Goal: Information Seeking & Learning: Understand process/instructions

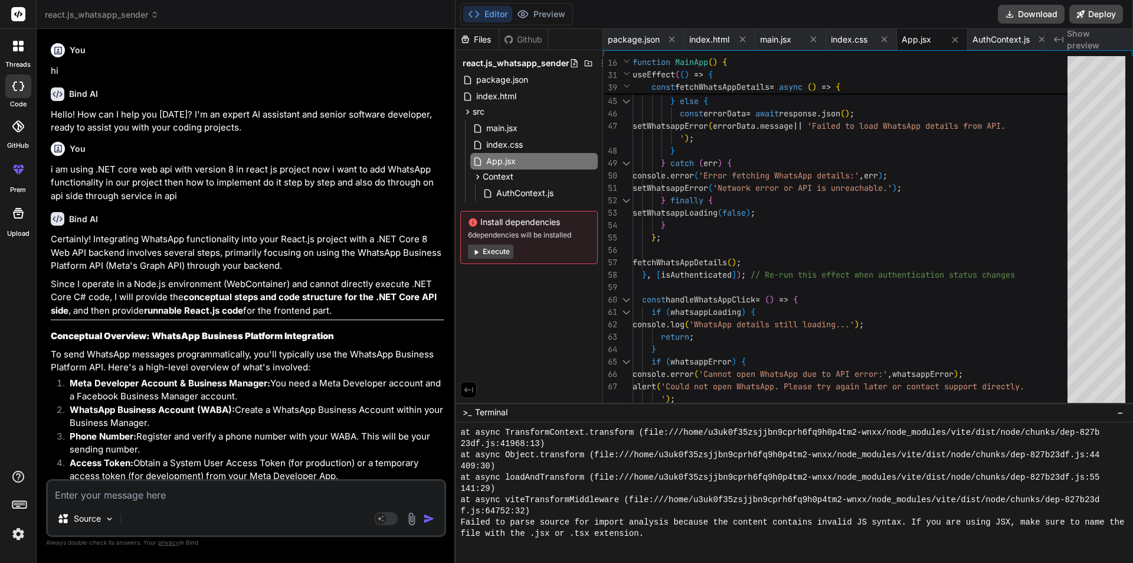
scroll to position [5350, 0]
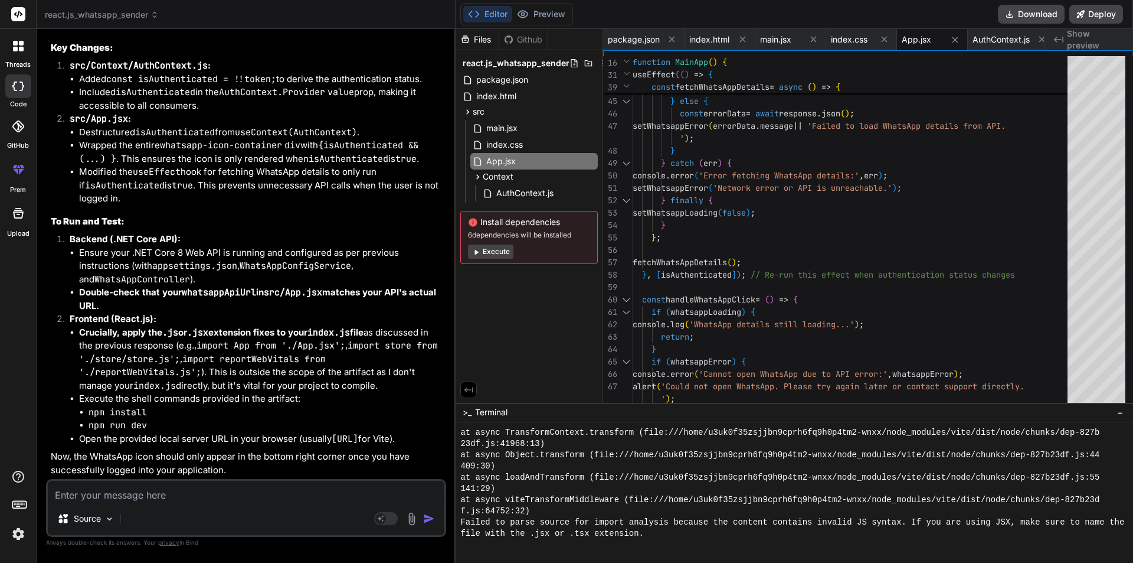
drag, startPoint x: 0, startPoint y: 0, endPoint x: 270, endPoint y: 507, distance: 574.7
click at [270, 508] on div "Source" at bounding box center [246, 521] width 397 height 28
click at [174, 488] on textarea at bounding box center [246, 491] width 397 height 21
paste textarea "npm install react-floating-whatsapp"
type textarea "npm install react-floating-whatsapp"
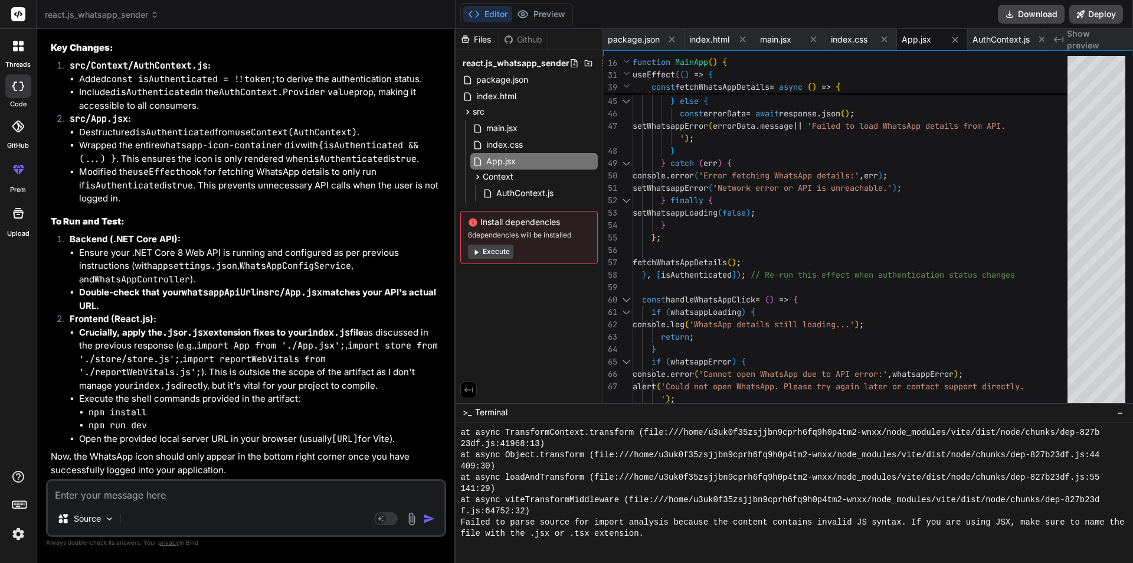
type textarea "x"
click at [249, 498] on textarea "npm install react-floating-whatsapp" at bounding box center [246, 491] width 397 height 21
click at [241, 494] on textarea "npm install react-floating-whatsapp" at bounding box center [246, 491] width 397 height 21
click at [218, 493] on textarea "npm install react-floating-whatsapp" at bounding box center [246, 491] width 397 height 21
click at [224, 498] on textarea "npm install react-floating-whatsapp" at bounding box center [246, 491] width 397 height 21
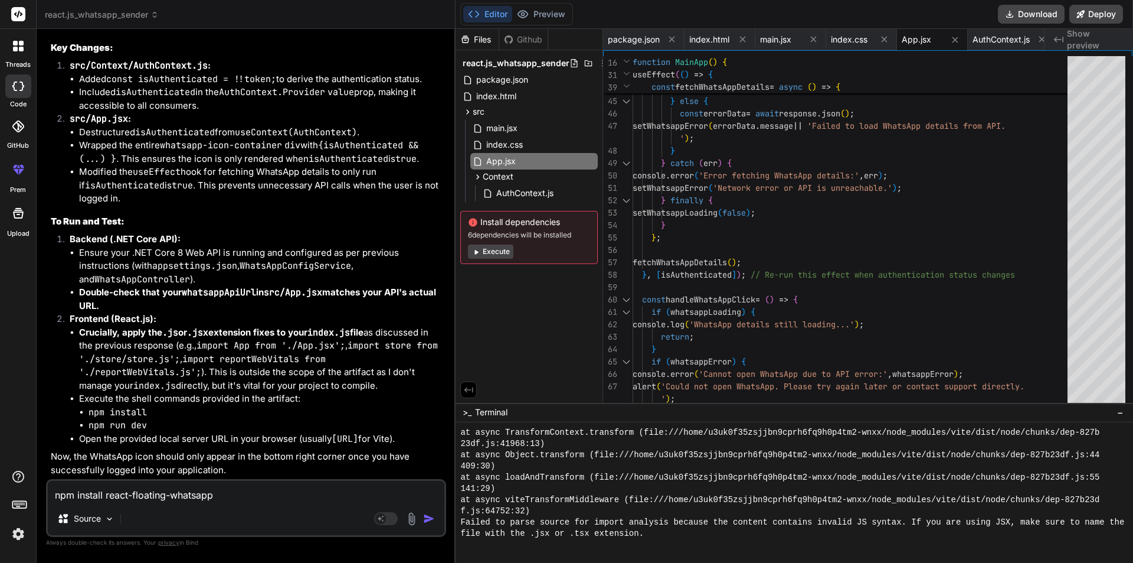
click at [215, 495] on textarea "npm install react-floating-whatsapp" at bounding box center [246, 491] width 397 height 21
click at [215, 491] on textarea "npm install react-floating-whatsapp" at bounding box center [246, 491] width 397 height 21
click at [56, 496] on textarea "npm install react-floating-whatsapp" at bounding box center [246, 491] width 397 height 21
type textarea "inpm install react-floating-whatsapp"
type textarea "x"
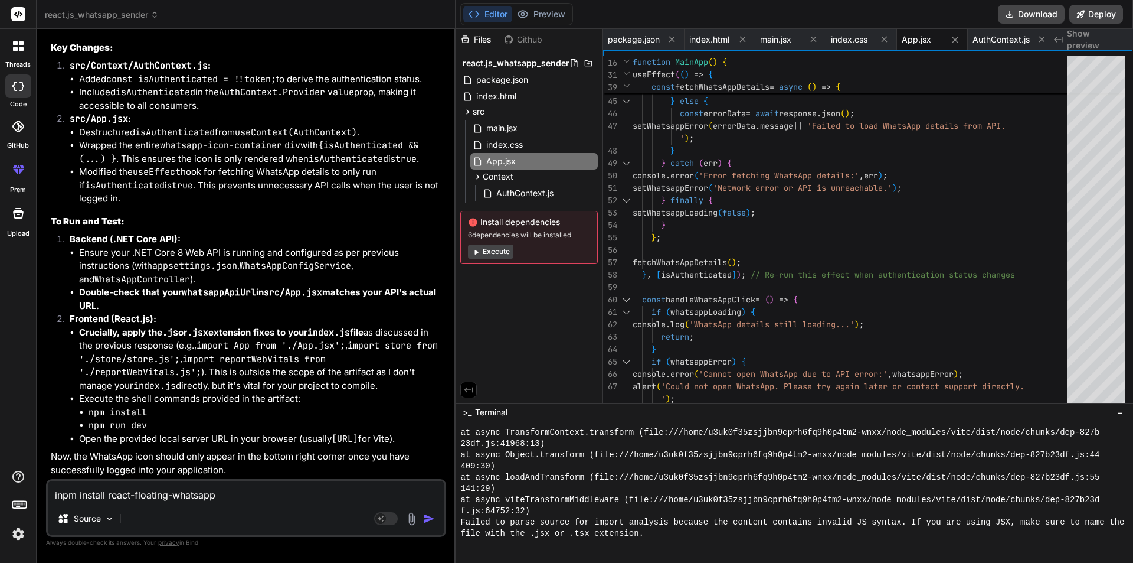
type textarea "[PERSON_NAME] install react-floating-whatsapp"
type textarea "x"
type textarea "iamnpm install react-floating-whatsapp"
type textarea "x"
type textarea "iam npm install react-floating-whatsapp"
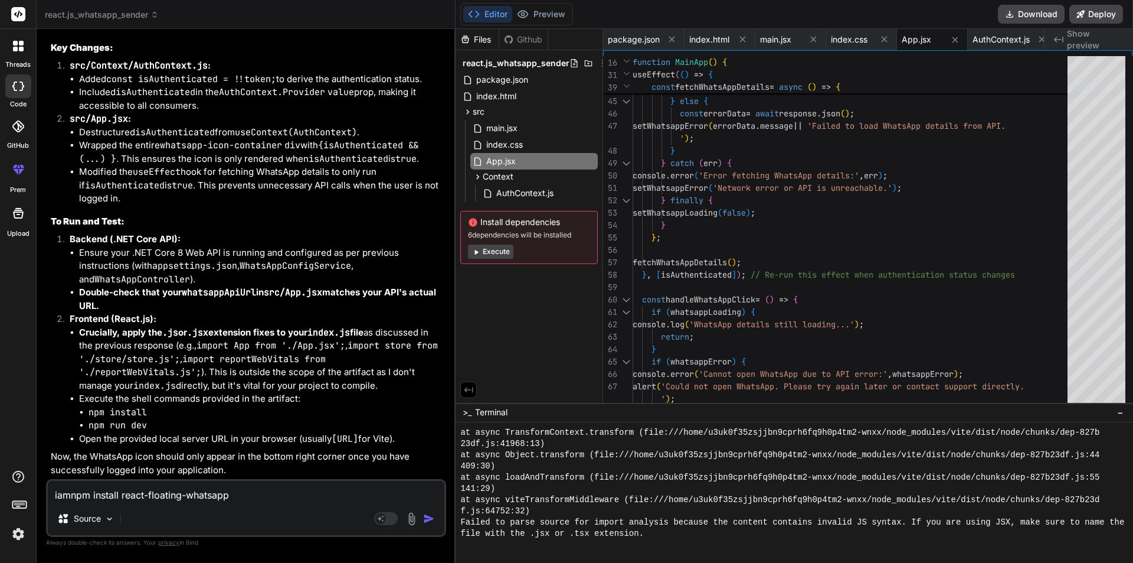
type textarea "x"
type textarea "iam unpm install react-floating-whatsapp"
type textarea "x"
type textarea "iam usnpm install react-floating-whatsapp"
type textarea "x"
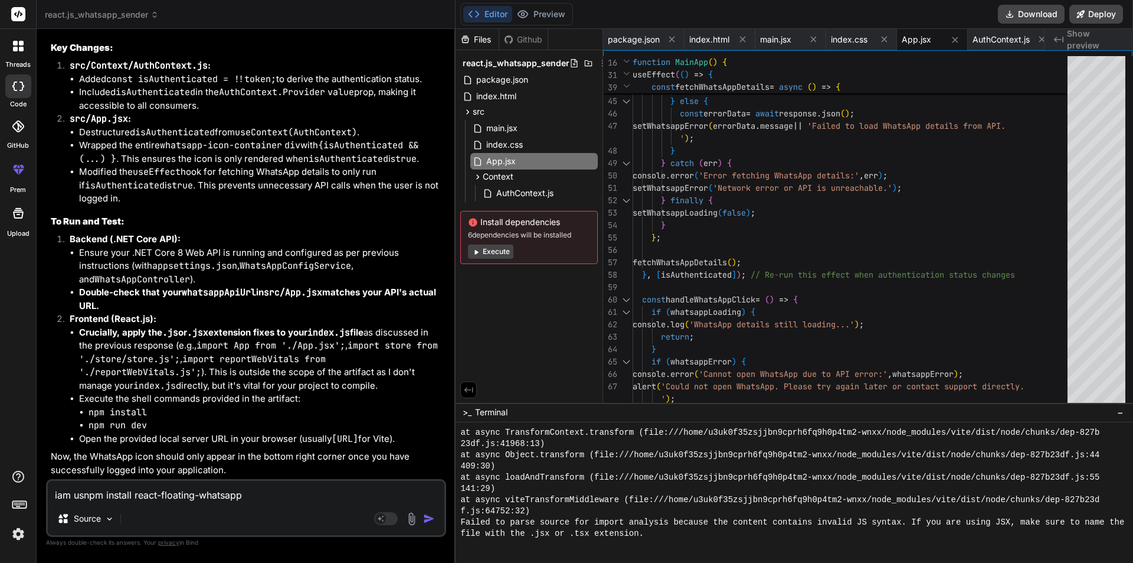
type textarea "iam usinpm install react-floating-whatsapp"
type textarea "x"
type textarea "iam usinnpm install react-floating-whatsapp"
type textarea "x"
type textarea "iam usingnpm install react-floating-whatsapp"
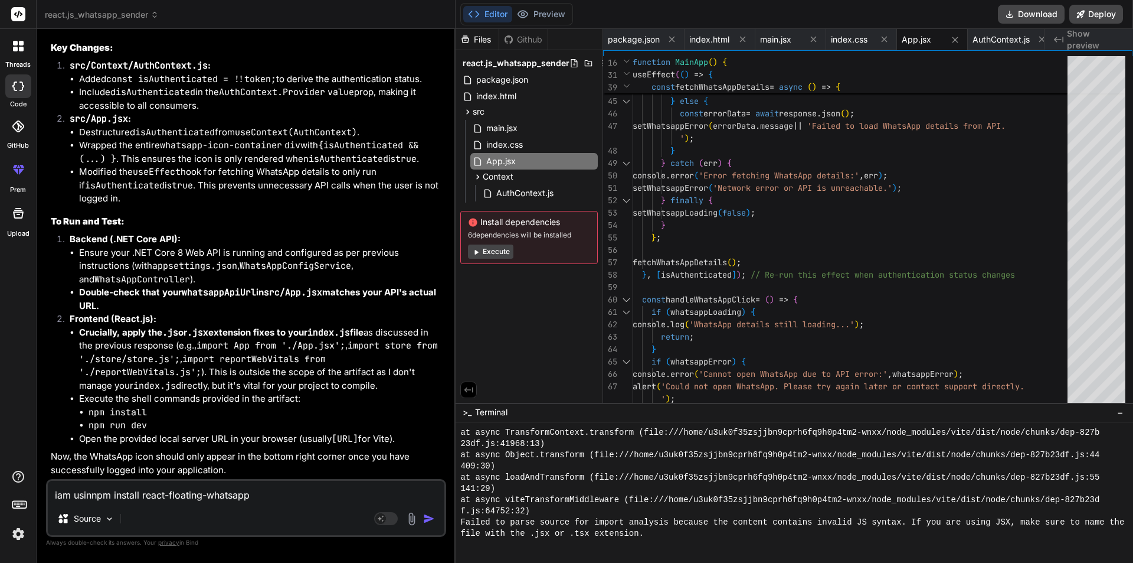
type textarea "x"
type textarea "iam using npm install react-floating-whatsapp"
type textarea "x"
type textarea "iam using .npm install react-floating-whatsapp"
type textarea "x"
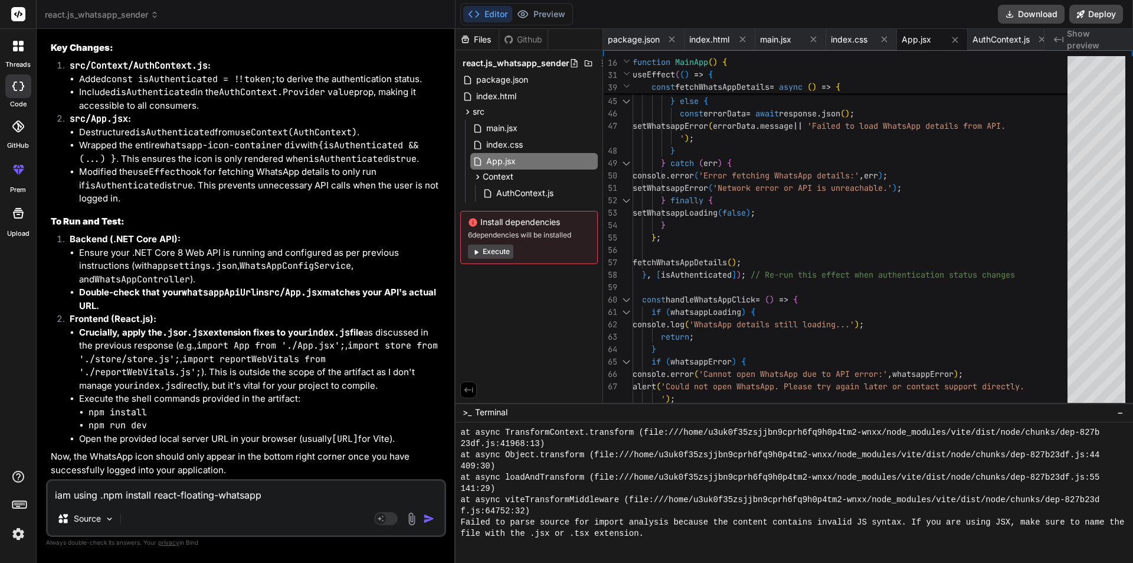
type textarea "iam using .nnpm install react-floating-whatsapp"
type textarea "x"
type textarea "iam using .nenpm install react-floating-whatsapp"
type textarea "x"
type textarea "iam using .netnpm install react-floating-whatsapp"
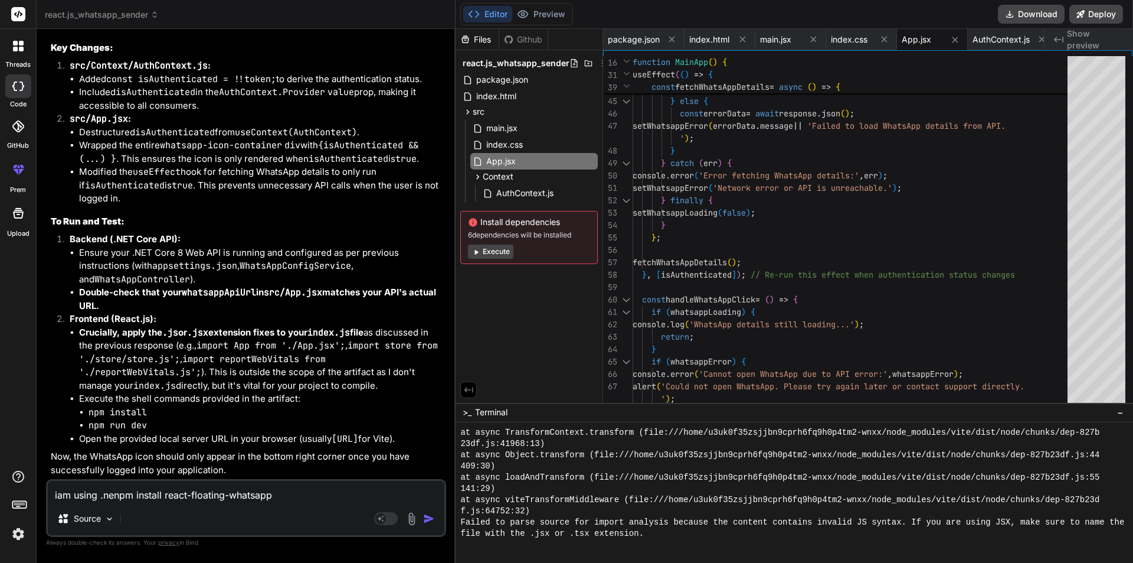
type textarea "x"
type textarea "iam using .net npm install react-floating-whatsapp"
type textarea "x"
type textarea "iam using .net cnpm install react-floating-whatsapp"
type textarea "x"
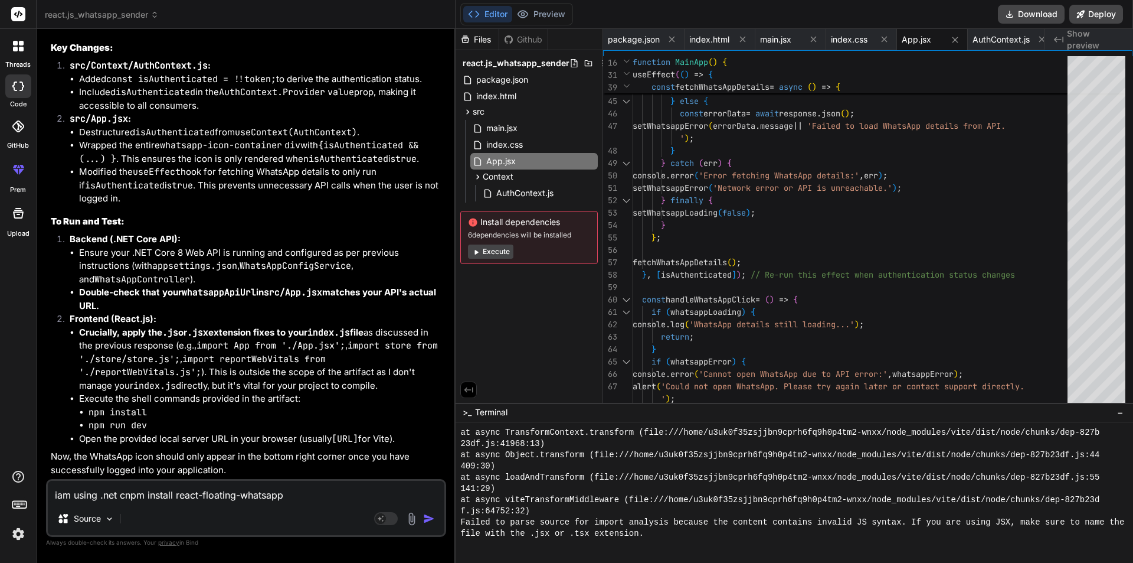
type textarea "iam using .net conpm install react-floating-whatsapp"
type textarea "x"
type textarea "iam using .net cornpm install react-floating-whatsapp"
type textarea "x"
type textarea "iam using .net corenpm install react-floating-whatsapp"
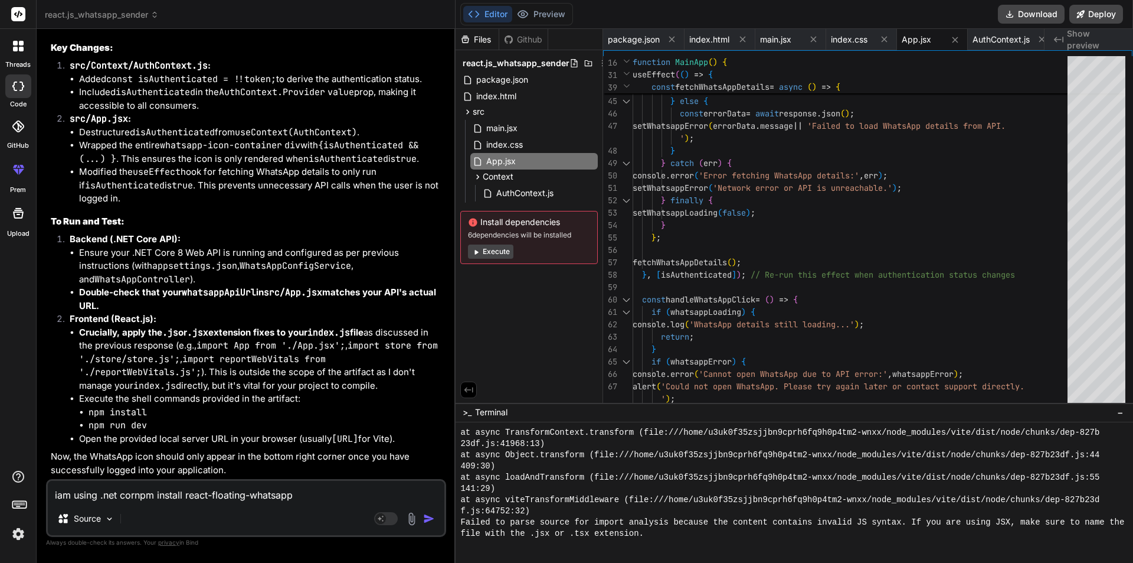
type textarea "x"
type textarea "iam using .net core npm install react-floating-whatsapp"
type textarea "x"
type textarea "iam using .net core wnpm install react-floating-whatsapp"
type textarea "x"
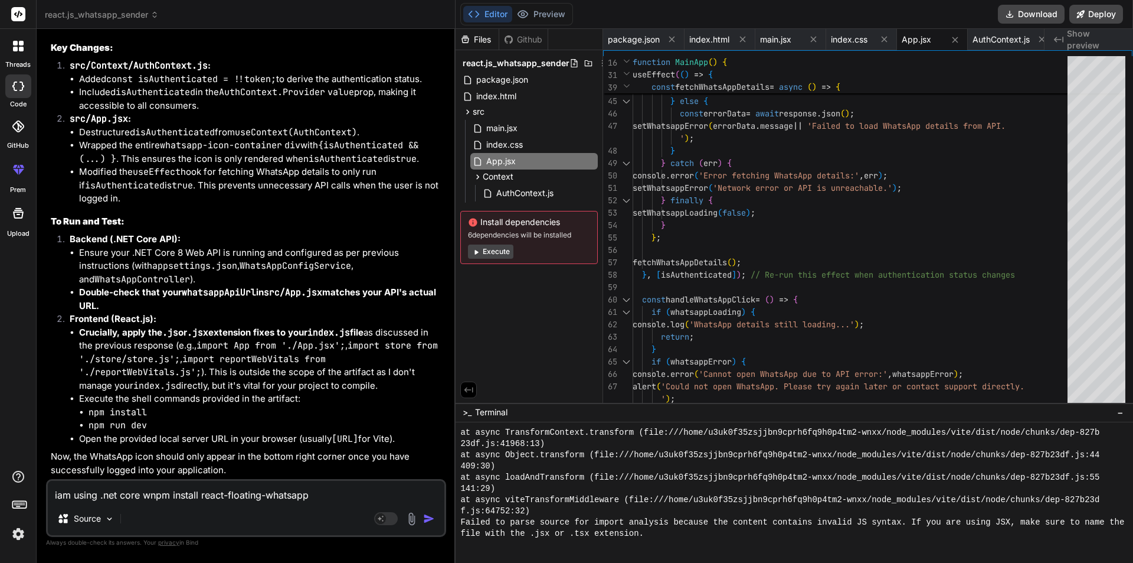
type textarea "iam using .net core wenpm install react-floating-whatsapp"
type textarea "x"
type textarea "iam using .net core webnpm install react-floating-whatsapp"
type textarea "x"
type textarea "iam using .net core web npm install react-floating-whatsapp"
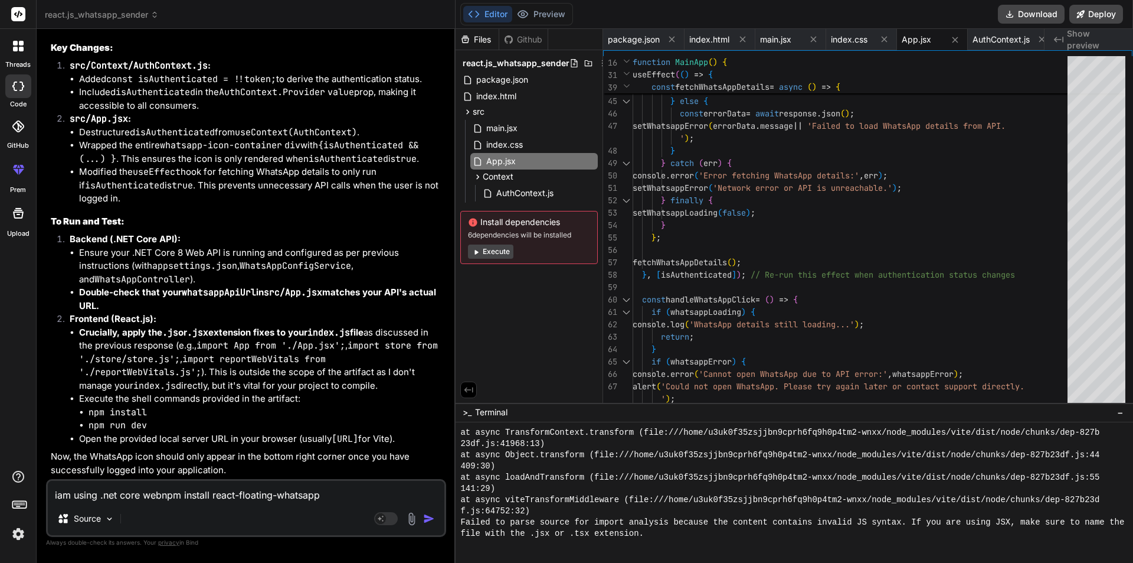
type textarea "x"
type textarea "iam using .net core web anpm install react-floating-whatsapp"
type textarea "x"
type textarea "iam using .net core web apnpm install react-floating-whatsapp"
type textarea "x"
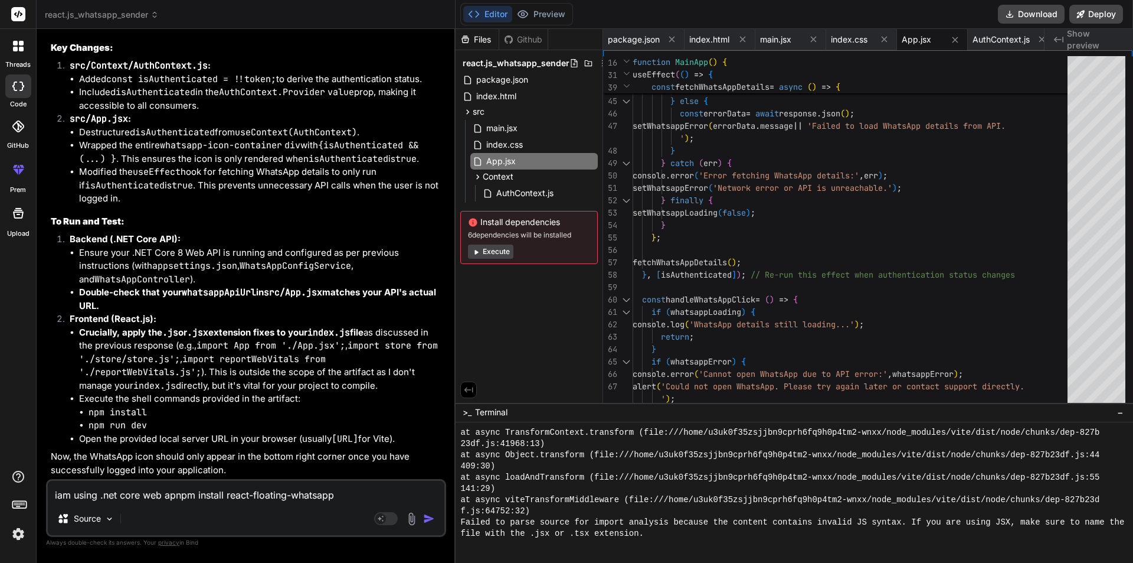
type textarea "iam using .net core web appnpm install react-floating-whatsapp"
type textarea "x"
type textarea "iam using .net core web apnpm install react-floating-whatsapp"
type textarea "x"
type textarea "iam using .net core web apinpm install react-floating-whatsapp"
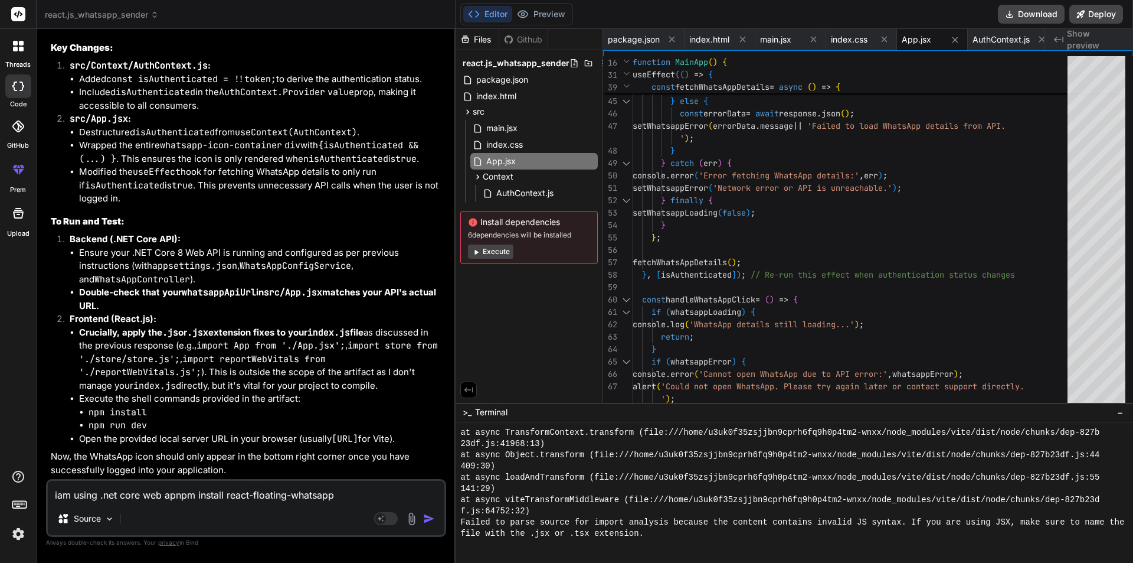
type textarea "x"
type textarea "iam using .net core web api npm install react-floating-whatsapp"
type textarea "x"
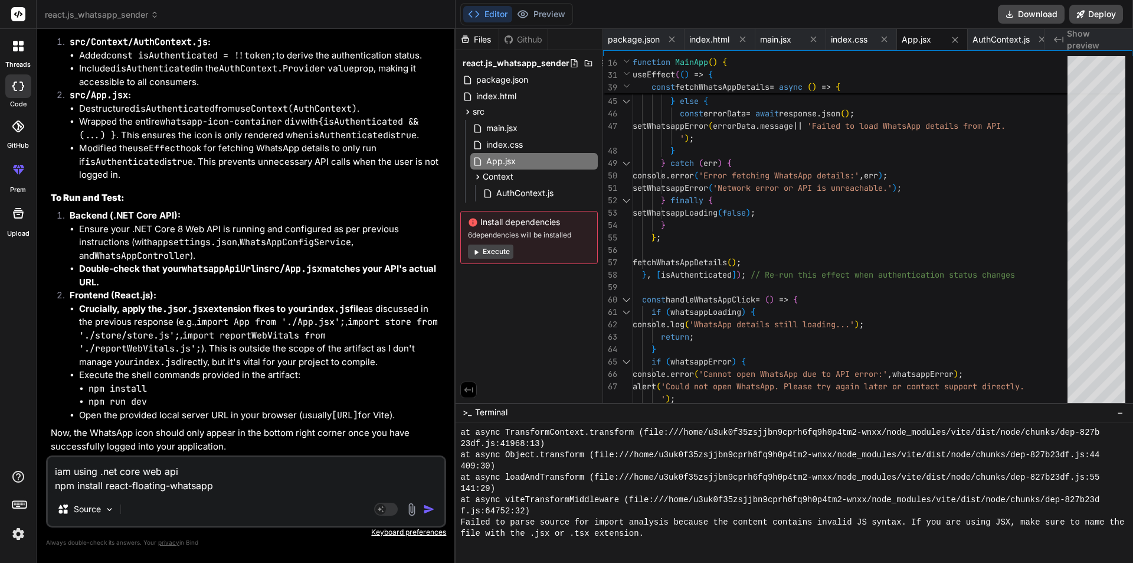
click at [58, 472] on textarea "iam using .net core web api npm install react-floating-whatsapp" at bounding box center [246, 474] width 397 height 35
type textarea "i am using .net core web api npm install react-floating-whatsapp"
type textarea "x"
click at [214, 471] on textarea "i am using .net core web api npm install react-floating-whatsapp" at bounding box center [246, 474] width 397 height 35
type textarea "i am using .net core web api t npm install react-floating-whatsapp"
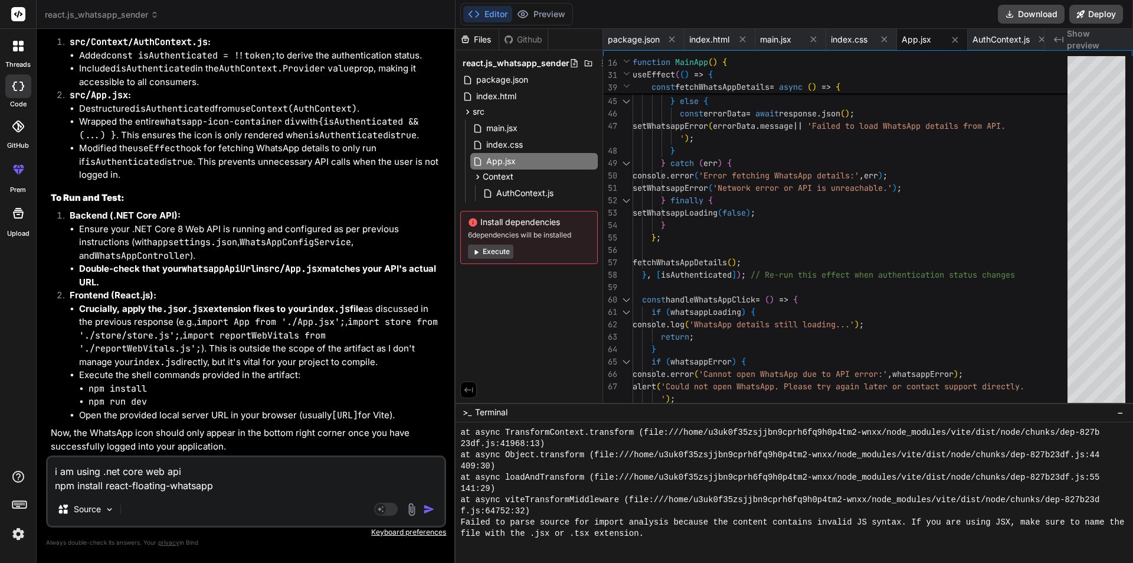
type textarea "x"
type textarea "i am using .net core web api to npm install react-floating-whatsapp"
type textarea "x"
type textarea "i am using .net core web api to npm install react-floating-whatsapp"
type textarea "x"
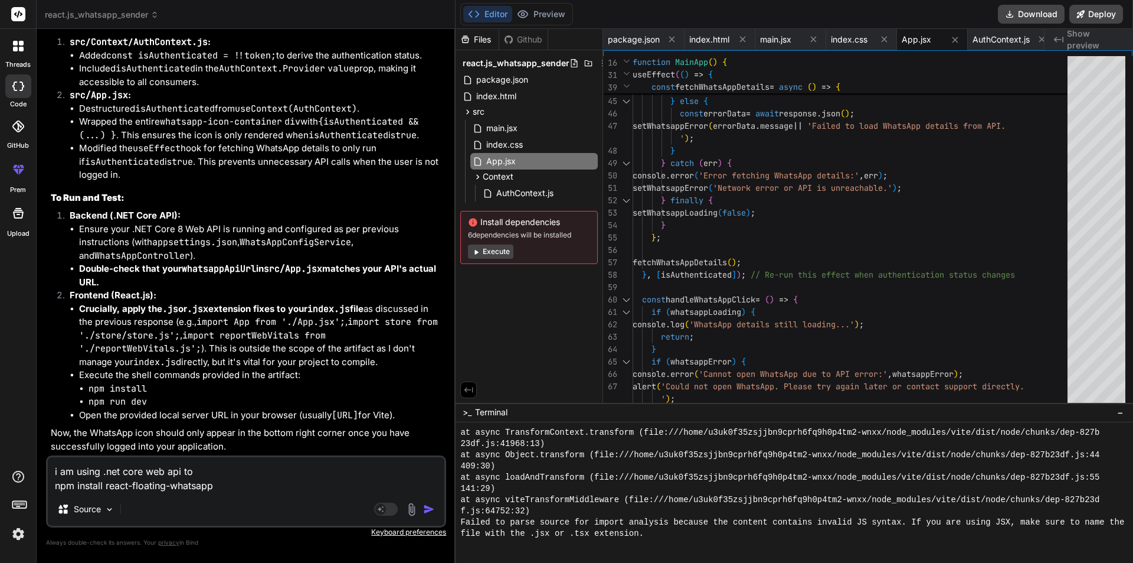
type textarea "i am using .net core web api to a npm install react-floating-whatsapp"
type textarea "x"
type textarea "i am using .net core web api to ad npm install react-floating-whatsapp"
type textarea "x"
type textarea "i am using .net core web api to add npm install react-floating-whatsapp"
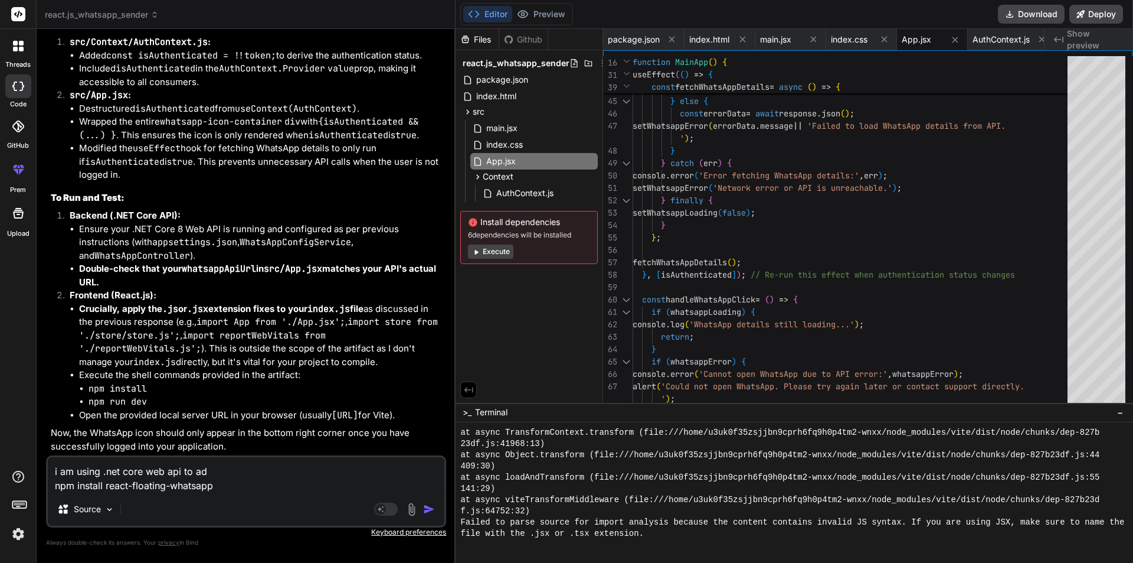
type textarea "x"
type textarea "i am using .net core web api to add npm install react-floating-whatsapp"
type textarea "x"
type textarea "i am using .net core web api to add w npm install react-floating-whatsapp"
type textarea "x"
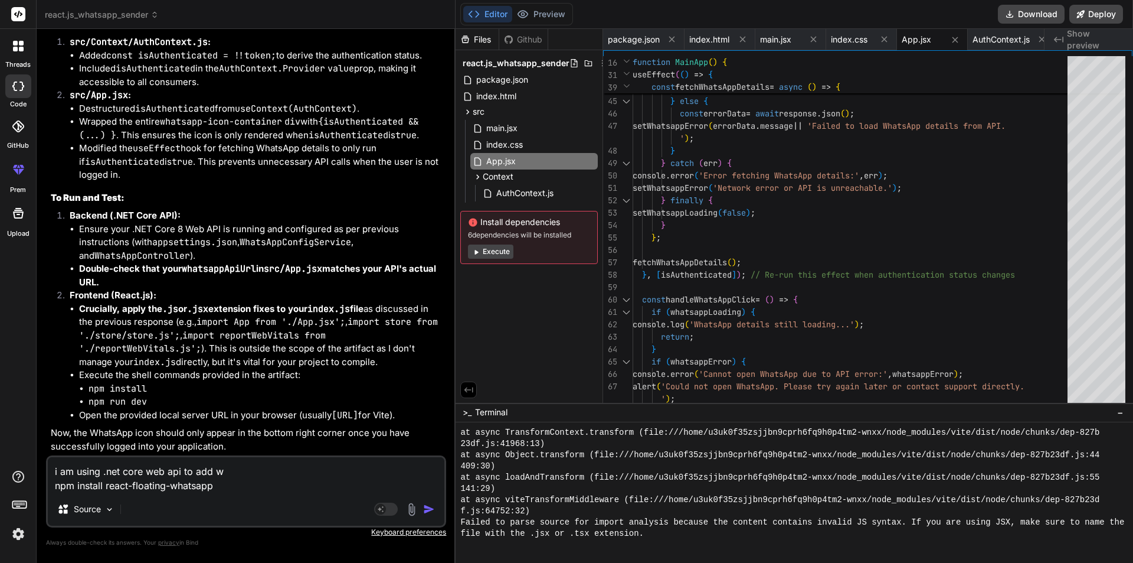
type textarea "i am using .net core web api to add wh npm install react-floating-whatsapp"
type textarea "x"
type textarea "i am using .net core web api to add wha npm install react-floating-whatsapp"
type textarea "x"
type textarea "i am using .net core web api to add what npm install react-floating-whatsapp"
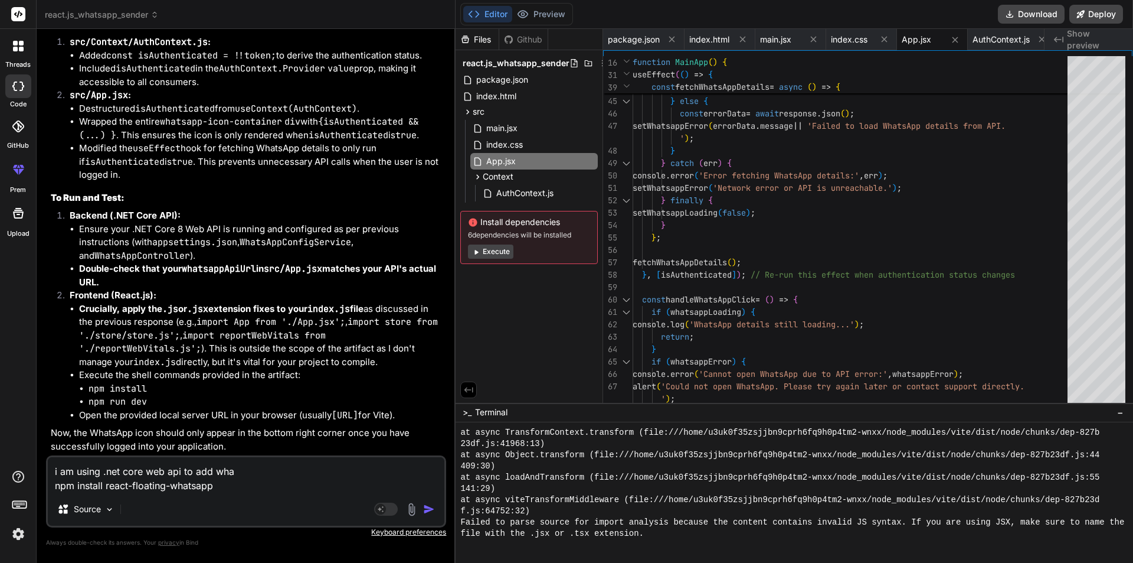
type textarea "x"
type textarea "i am using .net core web api to add whats npm install react-floating-whatsapp"
type textarea "x"
type textarea "i am using .net core web api to add whatsa npm install react-floating-whatsapp"
type textarea "x"
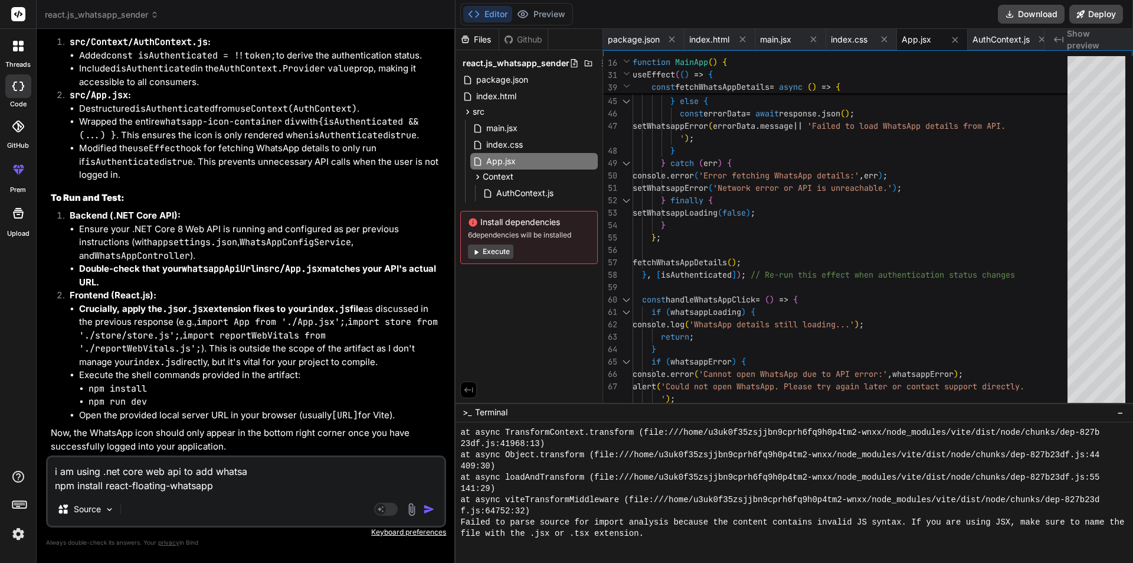
type textarea "i am using .net core web api to add whatsaa npm install react-floating-whatsapp"
type textarea "x"
type textarea "i am using .net core web api to add whatsaap npm install react-floating-whatsapp"
type textarea "x"
type textarea "i am using .net core web api to add whatsaa npm install react-floating-whatsapp"
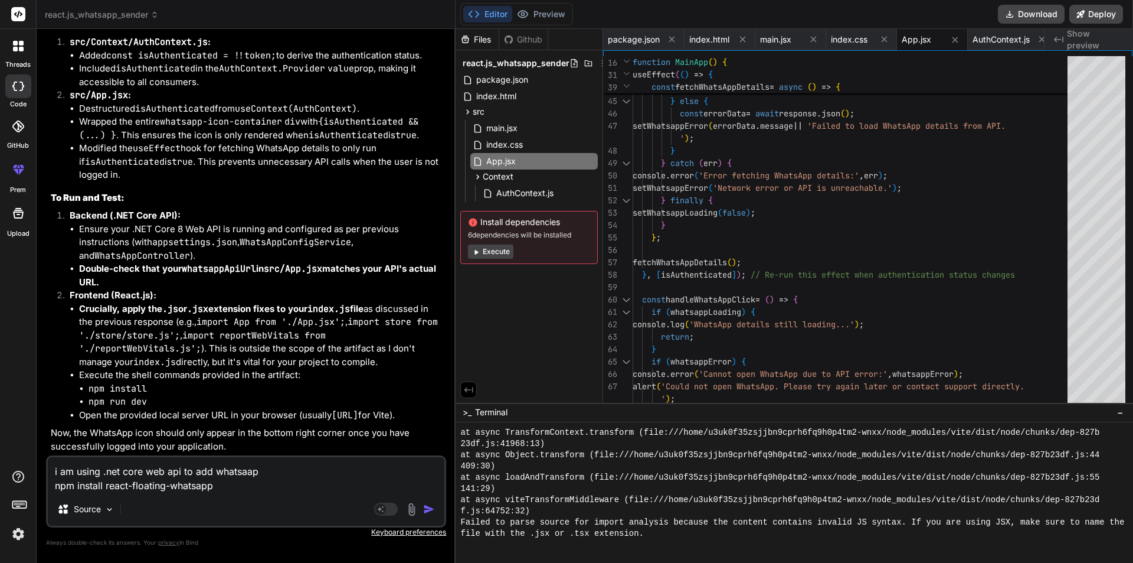
type textarea "x"
type textarea "i am using .net core web api to add whatsa npm install react-floating-whatsapp"
type textarea "x"
type textarea "i am using .net core web api to add whatsap npm install react-floating-whatsapp"
type textarea "x"
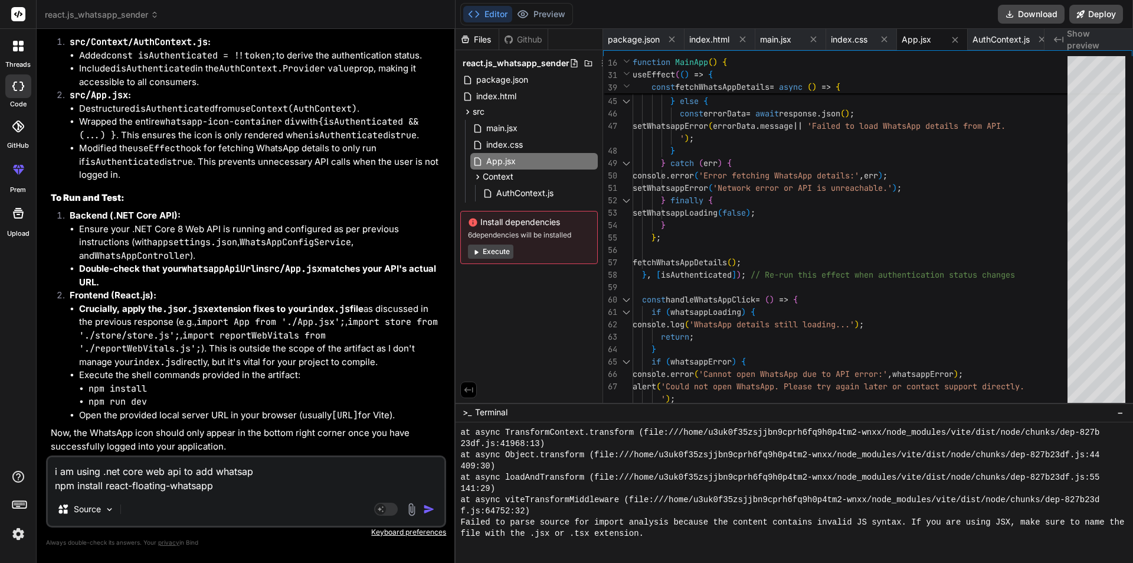
type textarea "i am using .net core web api to add whatsapp npm install react-floating-whatsapp"
type textarea "x"
type textarea "i am using .net core web api to add whatsapp npm install react-floating-whatsapp"
type textarea "x"
type textarea "i am using .net core web api to add whatsapp i npm install react-floating-whats…"
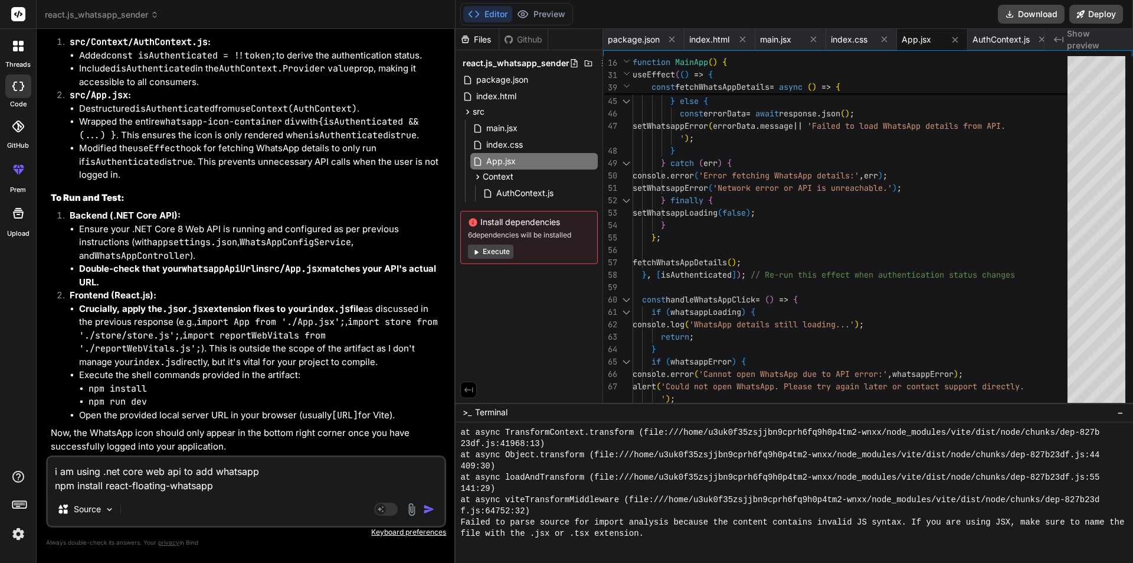
type textarea "x"
type textarea "i am using .net core web api to add whatsapp ic npm install react-floating-what…"
type textarea "x"
type textarea "i am using .net core web api to add whatsapp ico npm install react-floating-wha…"
type textarea "x"
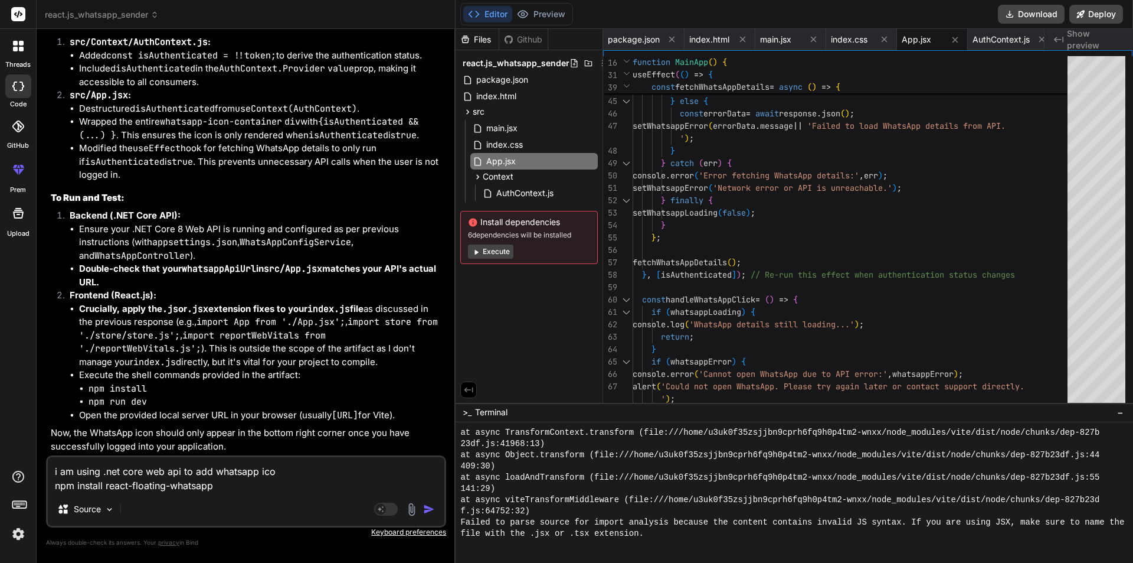
type textarea "i am using .net core web api to add whatsapp icon npm install react-floating-wh…"
type textarea "x"
type textarea "i am using .net core web api to add whatsapp icon npm install react-floating-wh…"
type textarea "x"
type textarea "i am using .net core web api to add whatsapp icon i npm install react-floating-…"
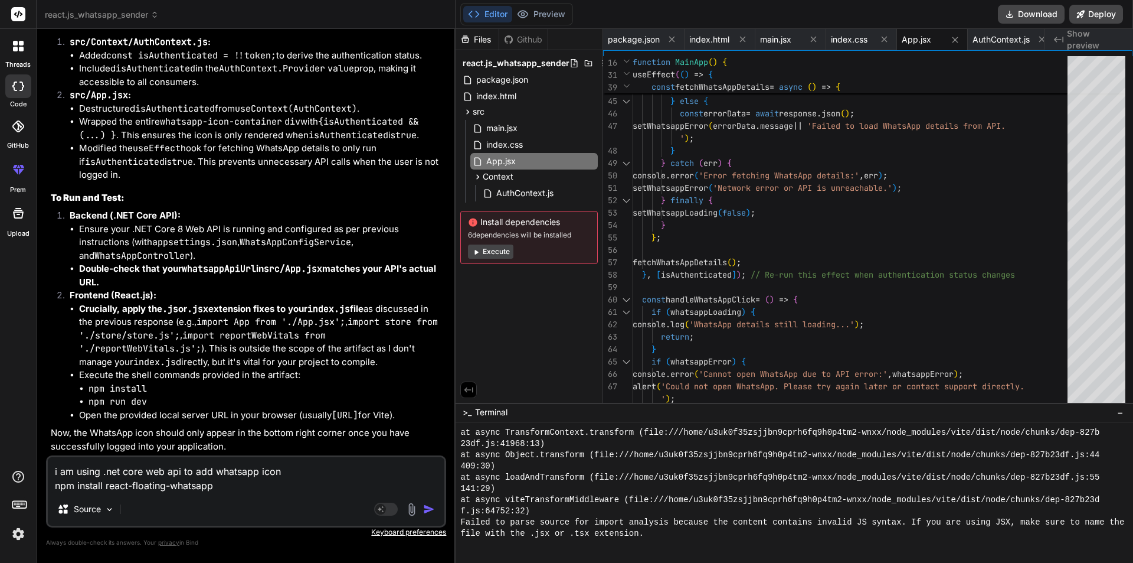
type textarea "x"
type textarea "i am using .net core web api to add whatsapp icon in npm install react-floating…"
type textarea "x"
type textarea "i am using .net core web api to add whatsapp icon in npm install react-floating…"
type textarea "x"
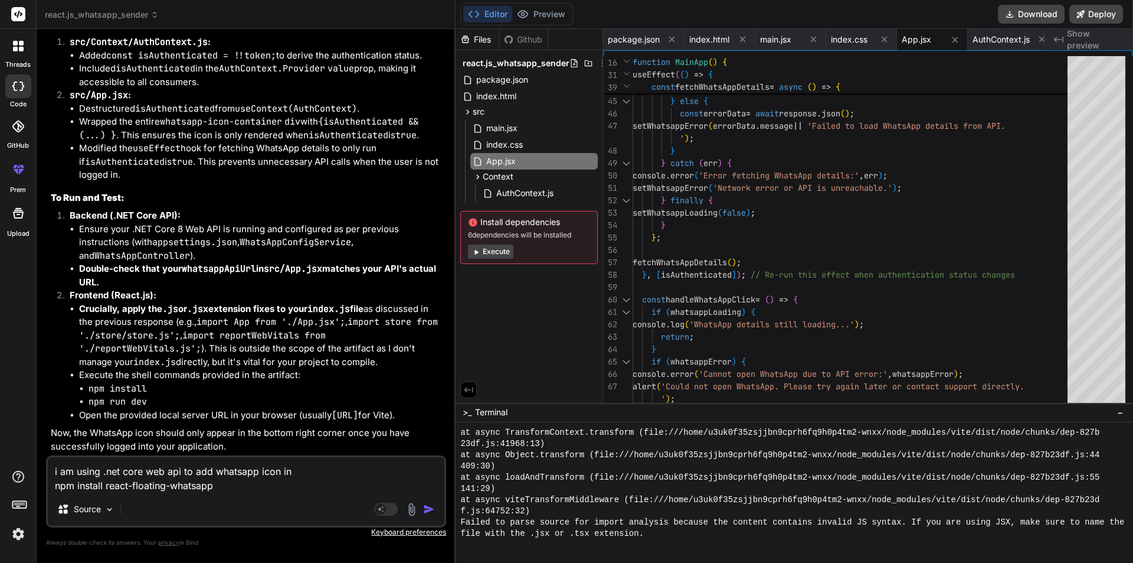
type textarea "i am using .net core web api to add whatsapp icon in o npm install react-floati…"
type textarea "x"
type textarea "i am using .net core web api to add whatsapp icon in ou npm install react-float…"
type textarea "x"
type textarea "i am using .net core web api to add whatsapp icon in our npm install react-floa…"
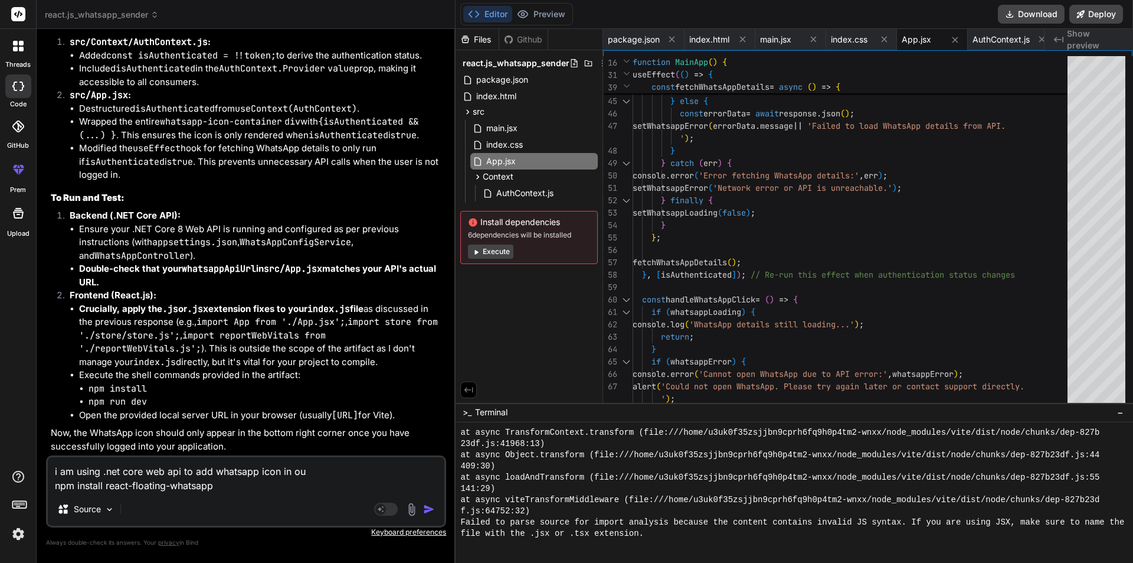
type textarea "x"
type textarea "i am using .net core web api to add whatsapp icon in our npm install react-floa…"
type textarea "x"
type textarea "i am using .net core web api to add whatsapp icon in our w npm install react-fl…"
type textarea "x"
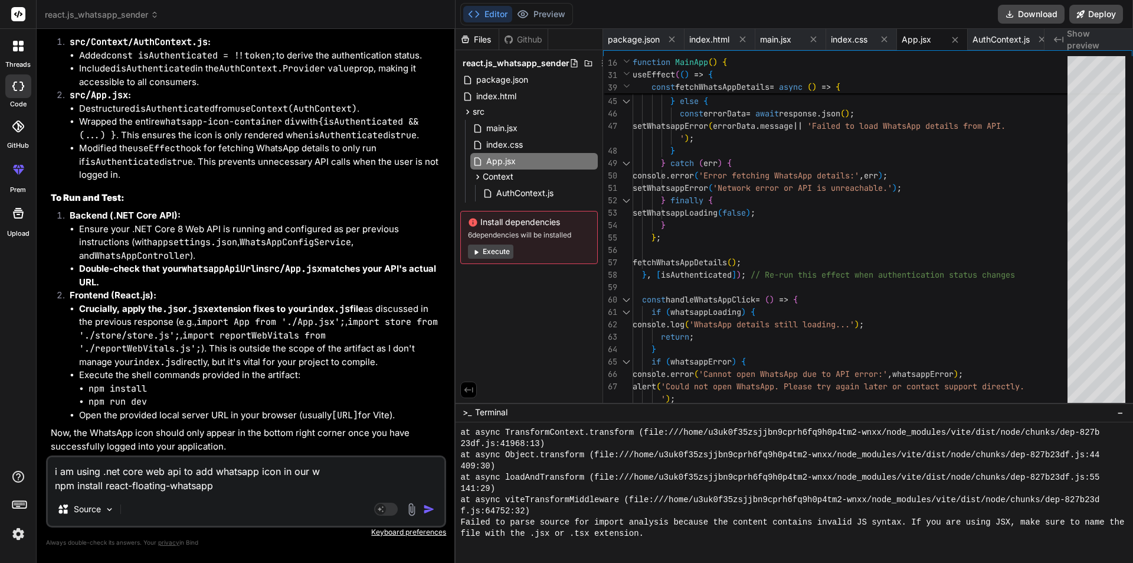
type textarea "i am using .net core web api to add whatsapp icon in our we npm install react-f…"
type textarea "x"
type textarea "i am using .net core web api to add whatsapp icon in our web npm install react-…"
type textarea "x"
type textarea "i am using .net core web api to add whatsapp icon in our webs npm install react…"
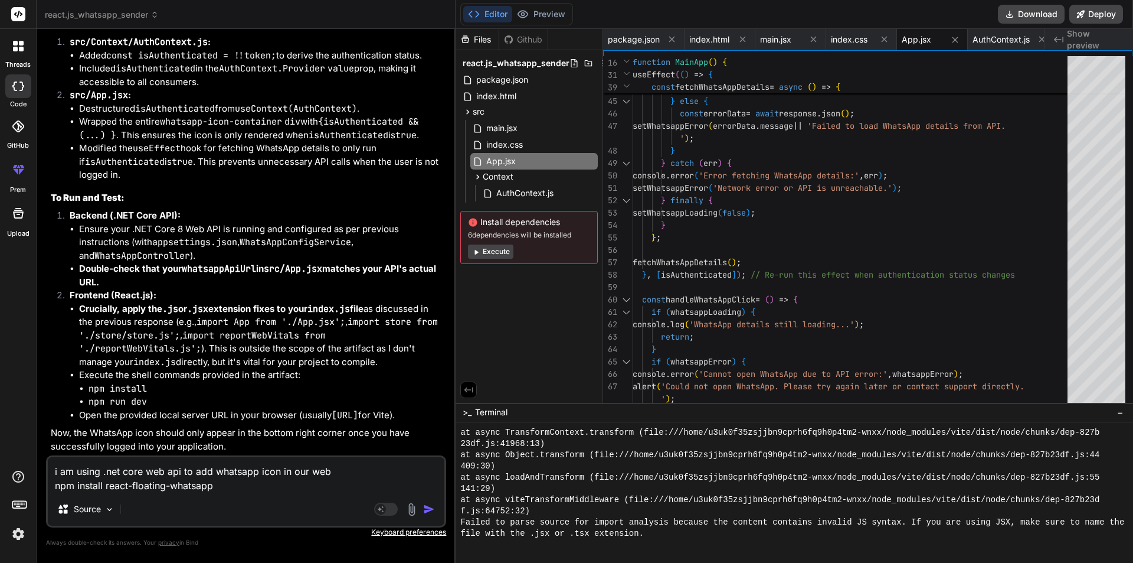
type textarea "x"
type textarea "i am using .net core web api to add whatsapp icon in our websi npm install reac…"
type textarea "x"
type textarea "i am using .net core web api to add whatsapp icon in our websit npm install rea…"
type textarea "x"
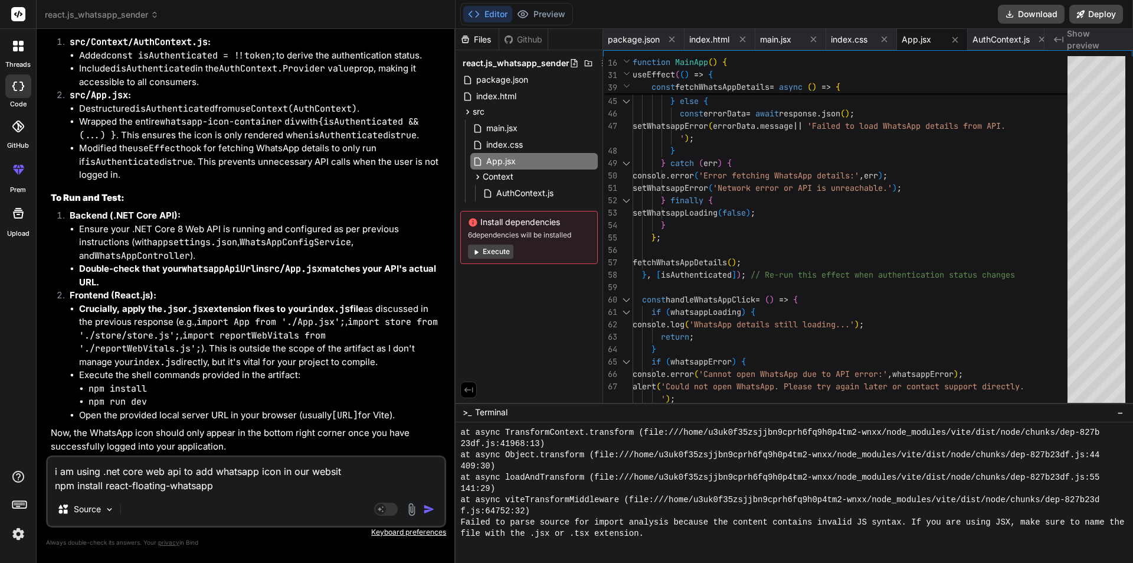
type textarea "i am using .net core web api to add whatsapp icon in our website npm install re…"
type textarea "x"
type textarea "i am using .net core web api to add whatsapp icon in our website npm install re…"
type textarea "x"
type textarea "i am using .net core web api to add whatsapp icon in our website a npm install …"
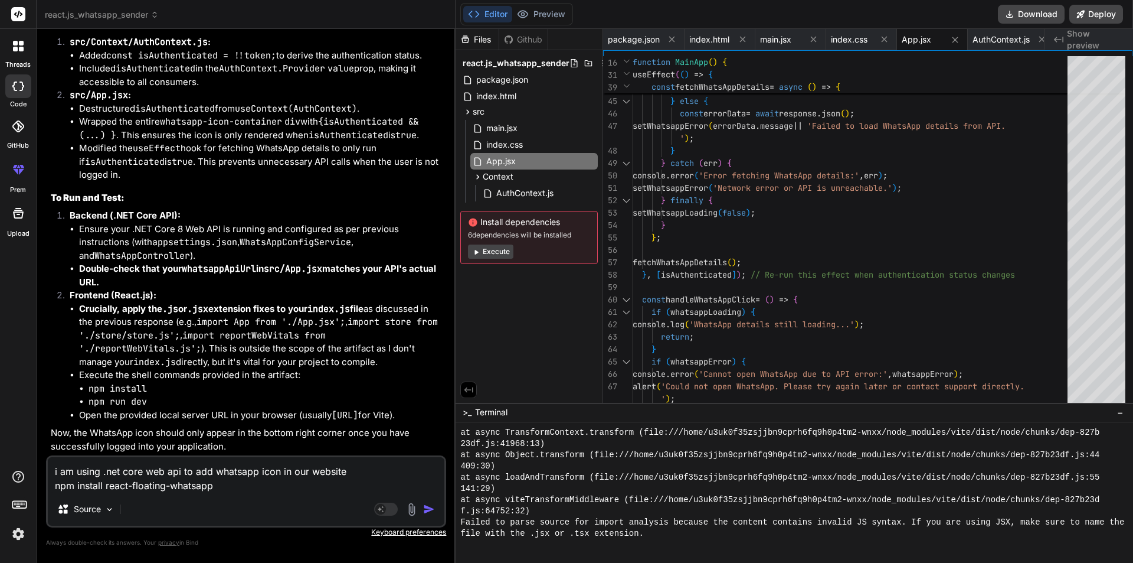
type textarea "x"
type textarea "i am using .net core web api to add whatsapp icon in our website af npm install…"
type textarea "x"
type textarea "i am using .net core web api to add whatsapp icon in our website aft npm instal…"
type textarea "x"
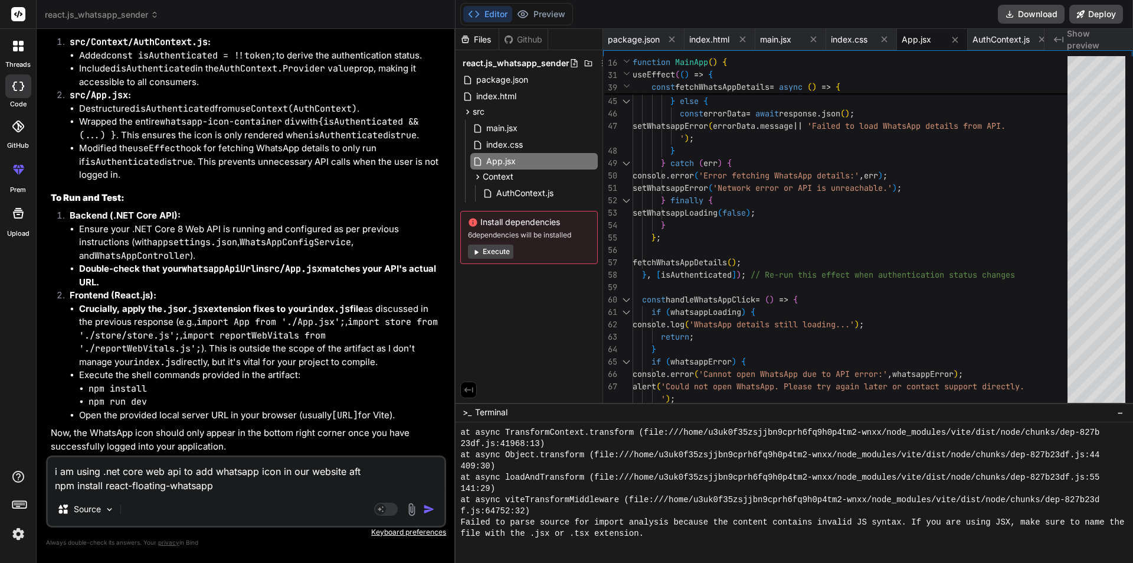
type textarea "i am using .net core web api to add whatsapp icon in our website afte npm insta…"
type textarea "x"
type textarea "i am using .net core web api to add whatsapp icon in our website after npm inst…"
type textarea "x"
type textarea "i am using .net core web api to add whatsapp icon in our website after npm inst…"
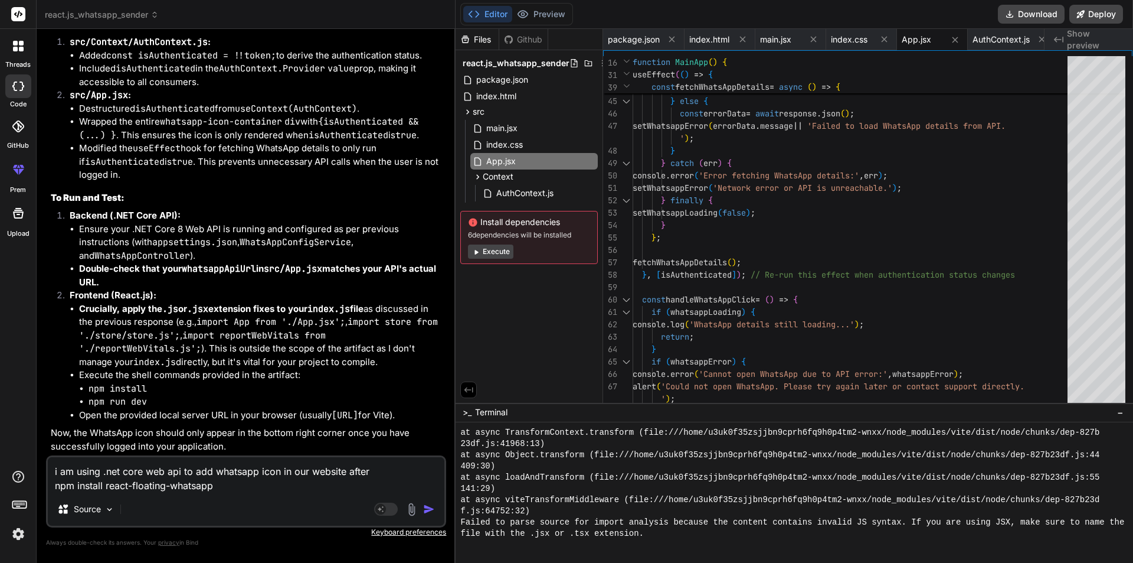
type textarea "x"
type textarea "i am using .net core web api to add whatsapp icon in our website after l npm in…"
type textarea "x"
type textarea "i am using .net core web api to add whatsapp icon in our website after lo npm i…"
type textarea "x"
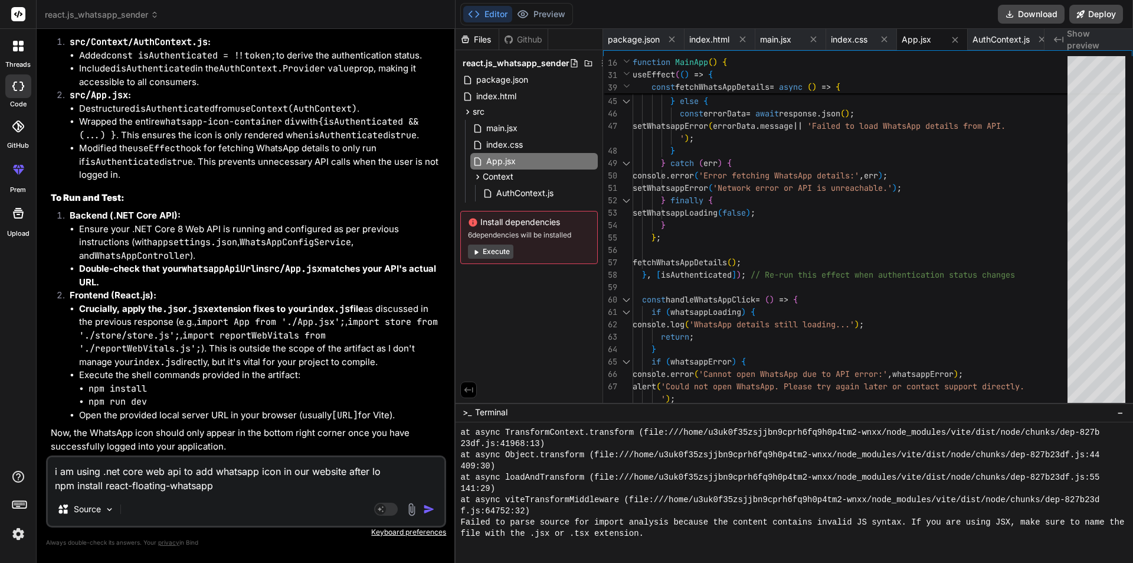
type textarea "i am using .net core web api to add whatsapp icon in our website after log npm …"
type textarea "x"
type textarea "i am using .net core web api to add whatsapp icon in our website after logi npm…"
type textarea "x"
type textarea "i am using .net core web api to add whatsapp icon in our website after login np…"
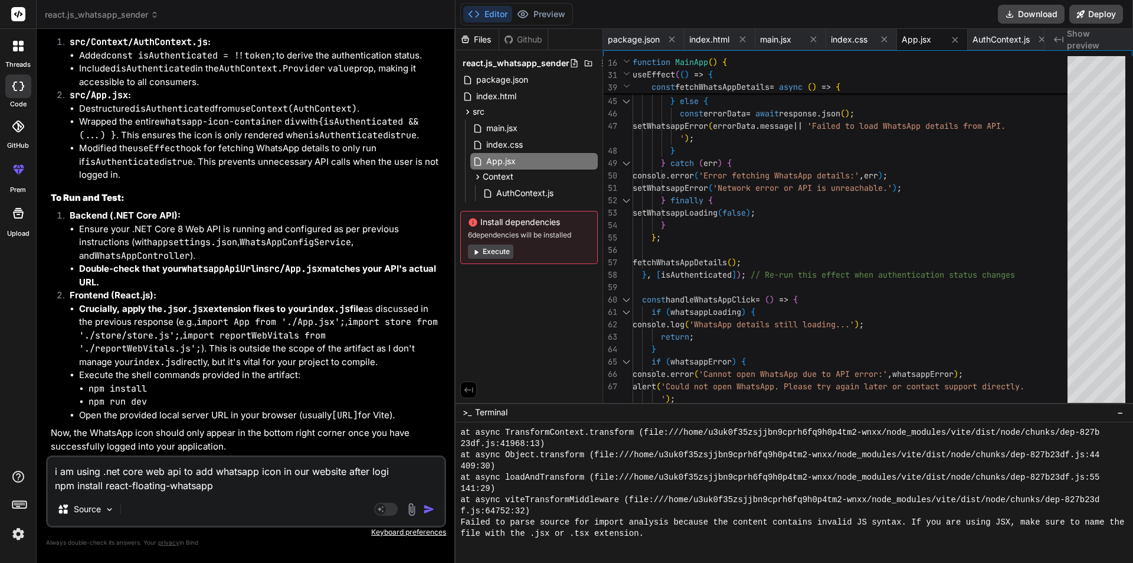
type textarea "x"
type textarea "i am using .net core web api to add whatsapp icon in our website after login np…"
type textarea "x"
type textarea "i am using .net core web api to add whatsapp icon in our website after login i …"
type textarea "x"
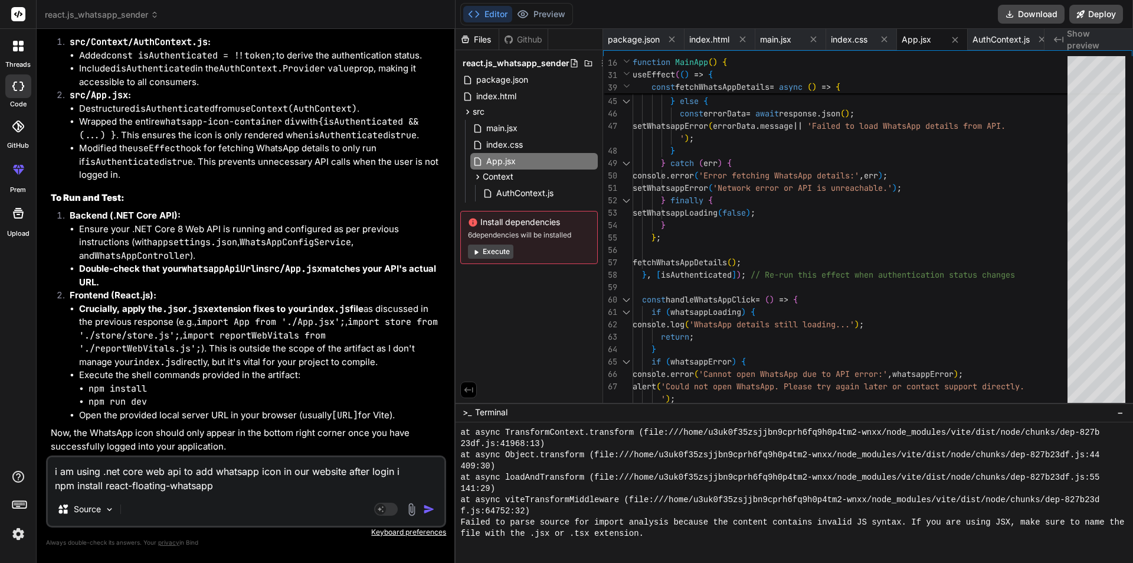
type textarea "i am using .net core web api to add whatsapp icon in our website after login i …"
type textarea "x"
type textarea "i am using .net core web api to add whatsapp icon in our website after login i …"
type textarea "x"
type textarea "i am using .net core web api to add whatsapp icon in our website after login i …"
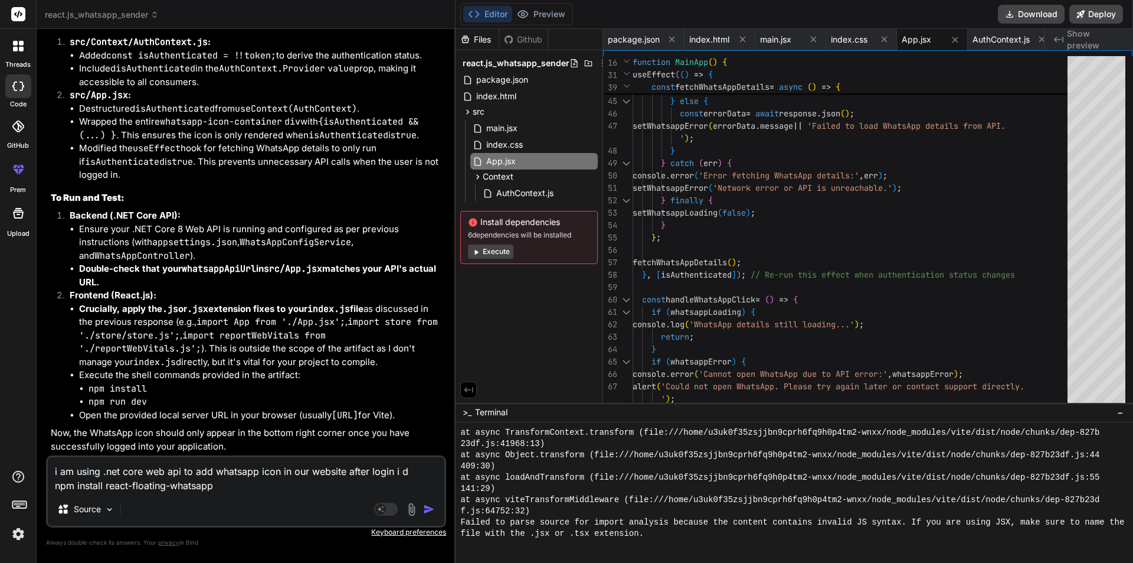
type textarea "x"
type textarea "i am using .net core web api to add whatsapp icon in our website after login i …"
type textarea "x"
type textarea "i am using .net core web api to add whatsapp icon in our website after login i …"
type textarea "x"
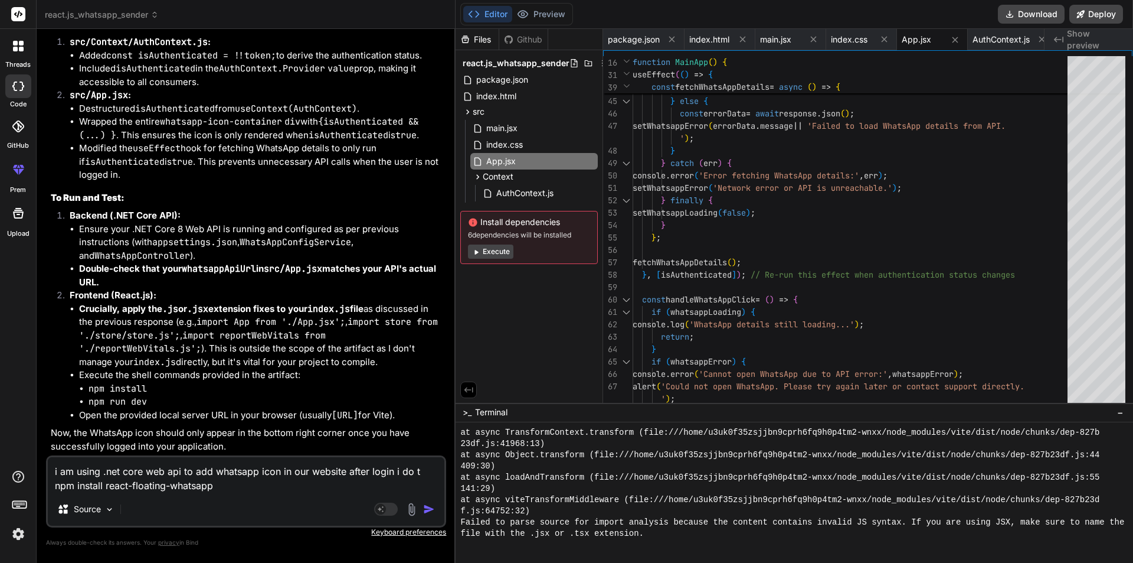
type textarea "i am using .net core web api to add whatsapp icon in our website after login i …"
type textarea "x"
type textarea "i am using .net core web api to add whatsapp icon in our website after login i …"
type textarea "x"
type textarea "i am using .net core web api to add whatsapp icon in our website after login i …"
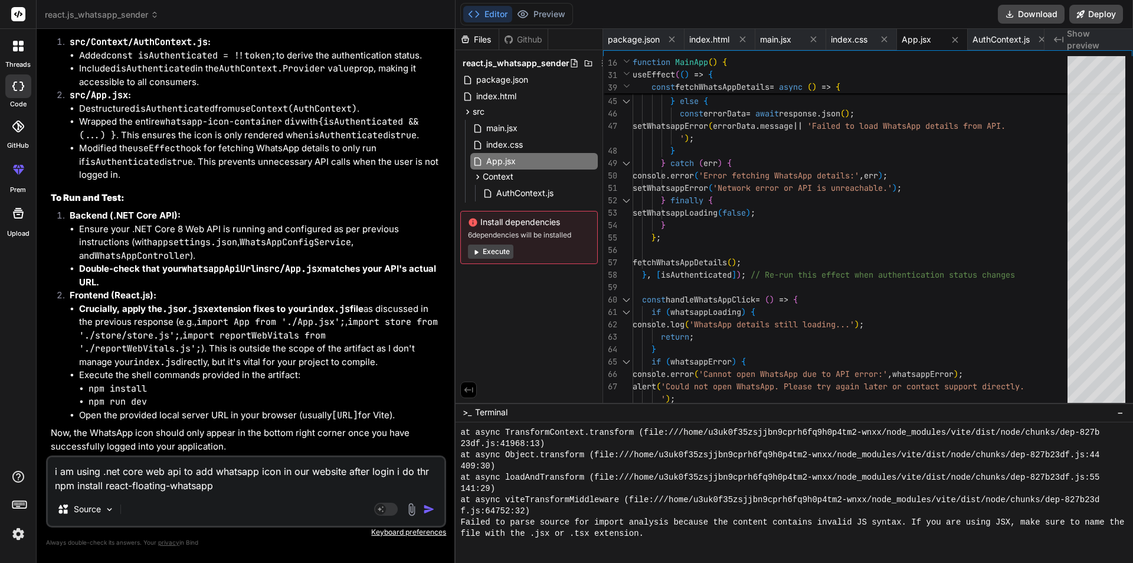
type textarea "x"
type textarea "i am using .net core web api to add whatsapp icon in our website after login i …"
type textarea "x"
type textarea "i am using .net core web api to add whatsapp icon in our website after login i …"
type textarea "x"
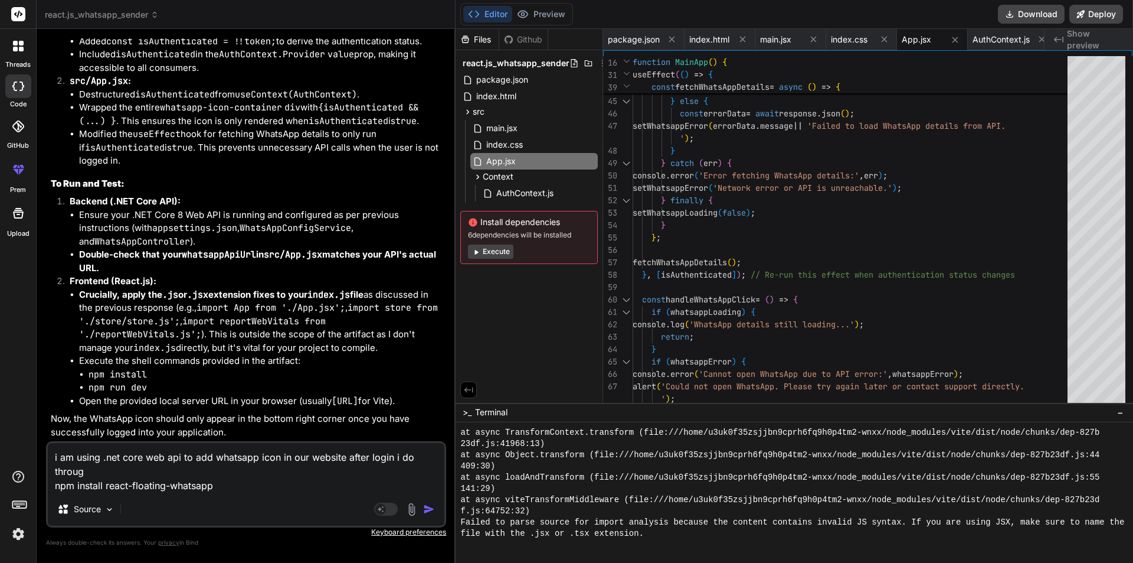
type textarea "i am using .net core web api to add whatsapp icon in our website after login i …"
type textarea "x"
type textarea "i am using .net core web api to add whatsapp icon in our website after login i …"
type textarea "x"
type textarea "i am using .net core web api to add whatsapp icon in our website after login i …"
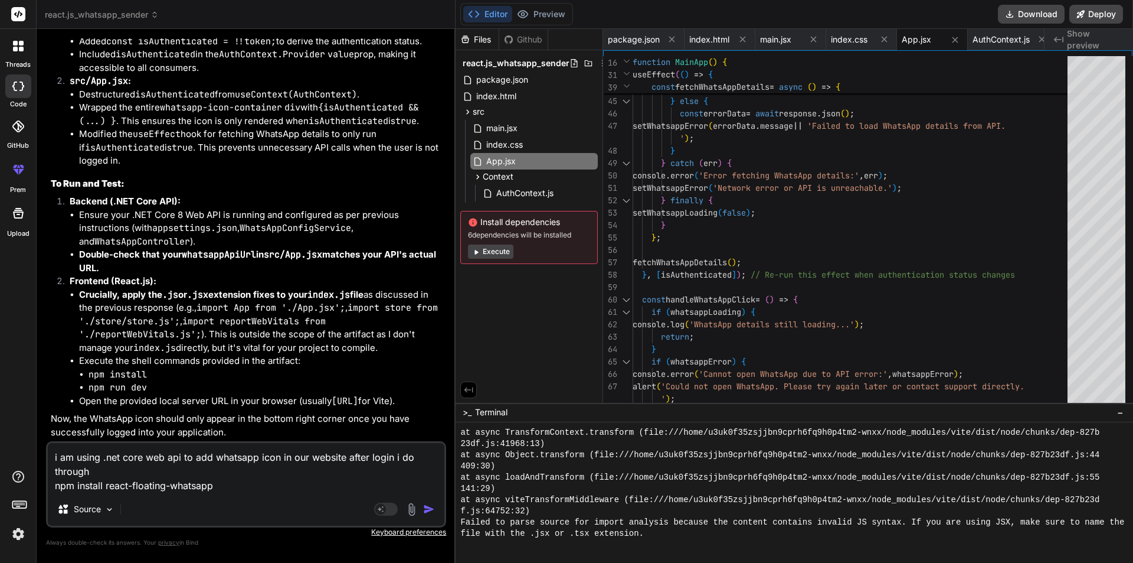
type textarea "x"
type textarea "i am using .net core web api to add whatsapp icon in our website after login i …"
type textarea "x"
type textarea "i am using .net core web api to add whatsapp icon in our website after login i …"
type textarea "x"
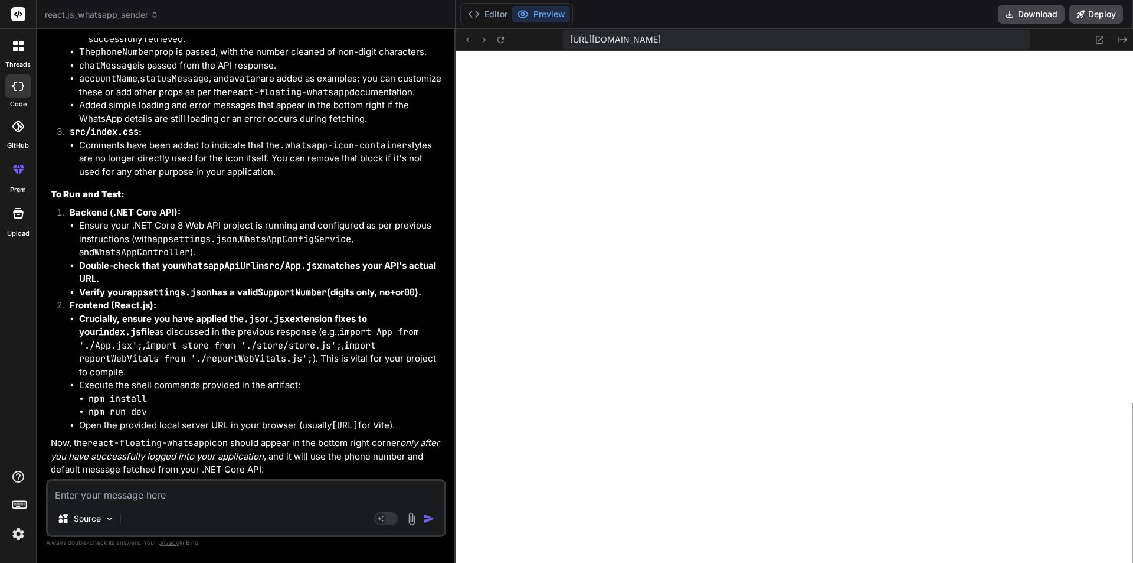
scroll to position [17688, 0]
click at [489, 9] on button "Editor" at bounding box center [487, 14] width 49 height 17
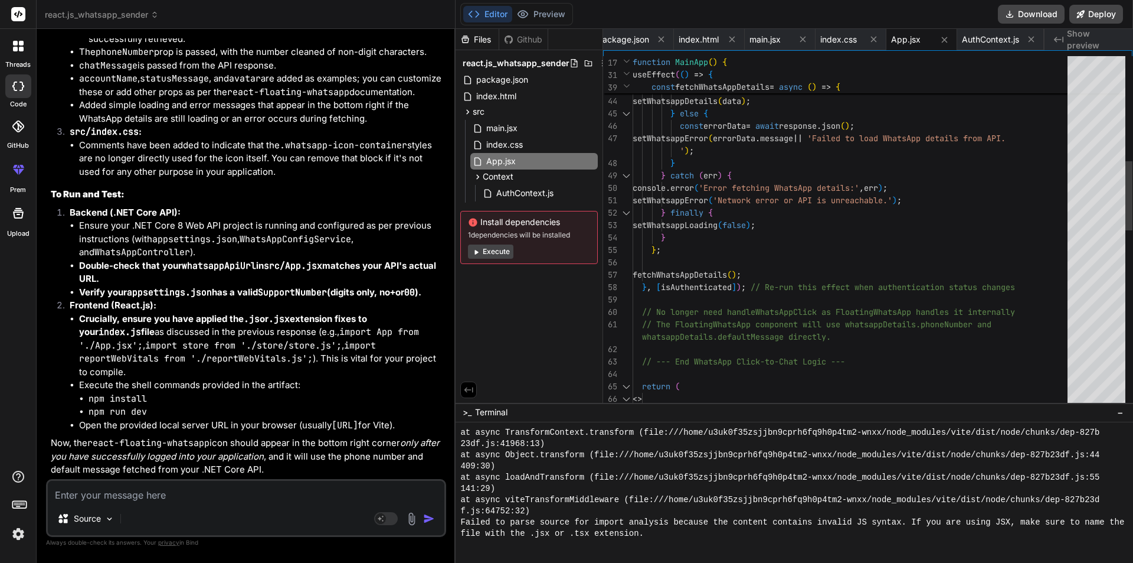
scroll to position [0, 0]
click at [680, 254] on div "try { const response = await fetch ( whatsappApiUrl ) ; if ( response . ok ) { …" at bounding box center [854, 417] width 442 height 1785
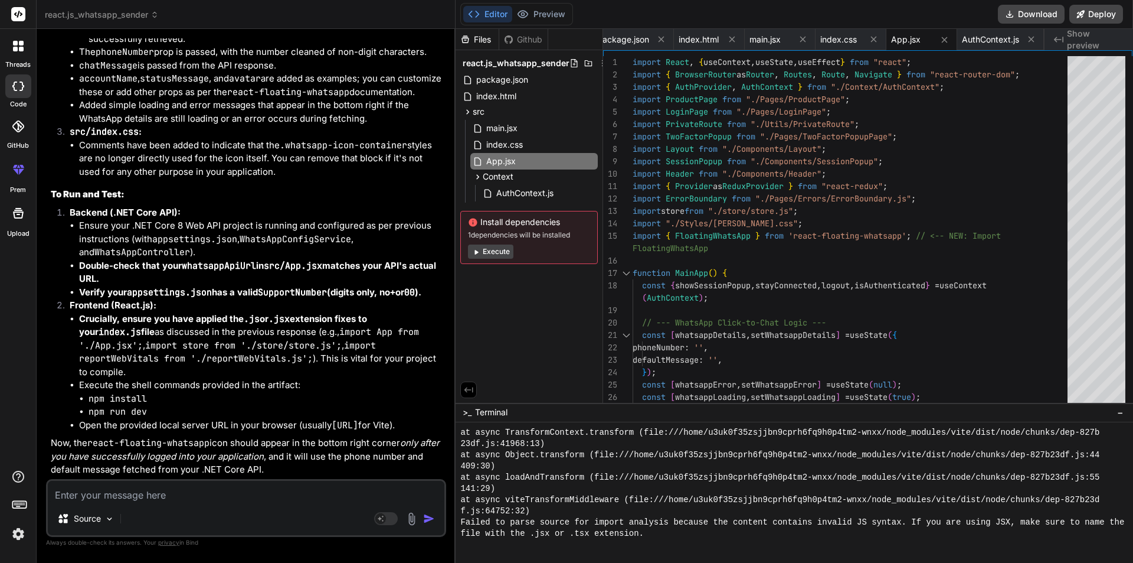
scroll to position [17865, 0]
drag, startPoint x: 121, startPoint y: 268, endPoint x: 90, endPoint y: 266, distance: 30.7
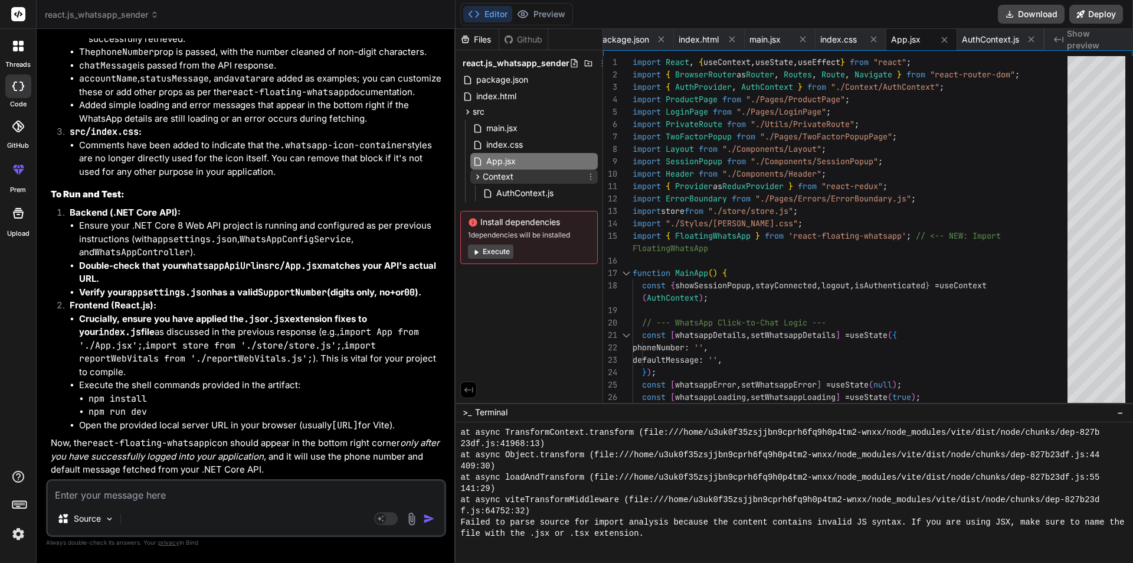
click at [482, 174] on icon at bounding box center [478, 177] width 10 height 10
click at [479, 174] on icon at bounding box center [478, 177] width 10 height 10
click at [436, 535] on div "Source Agent Mode. When this toggle is activated, AI automatically makes decisi…" at bounding box center [246, 508] width 400 height 58
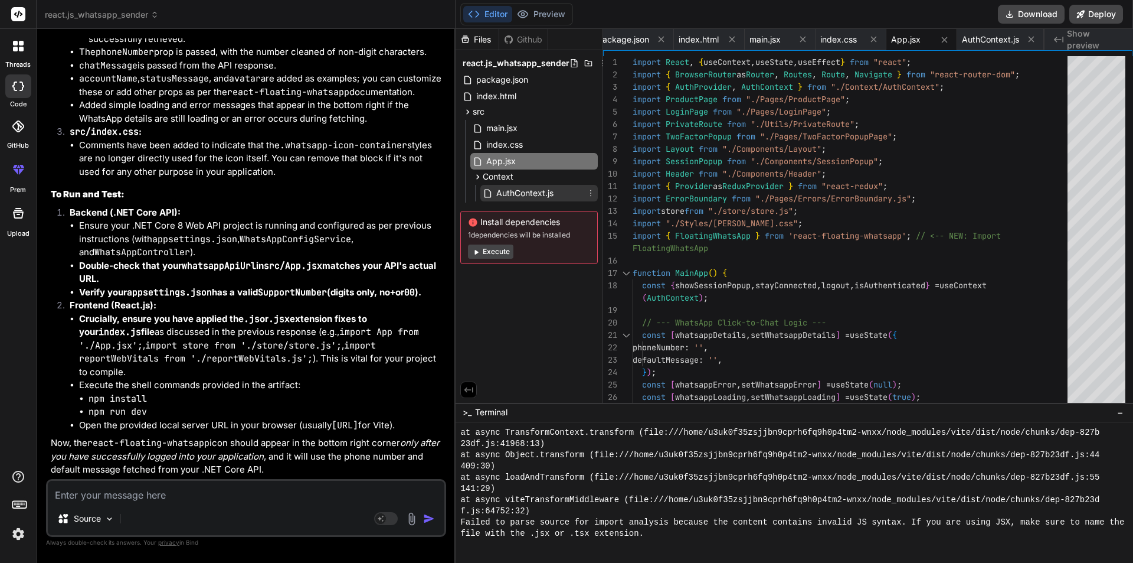
click at [520, 192] on span "AuthContext.js" at bounding box center [525, 193] width 60 height 14
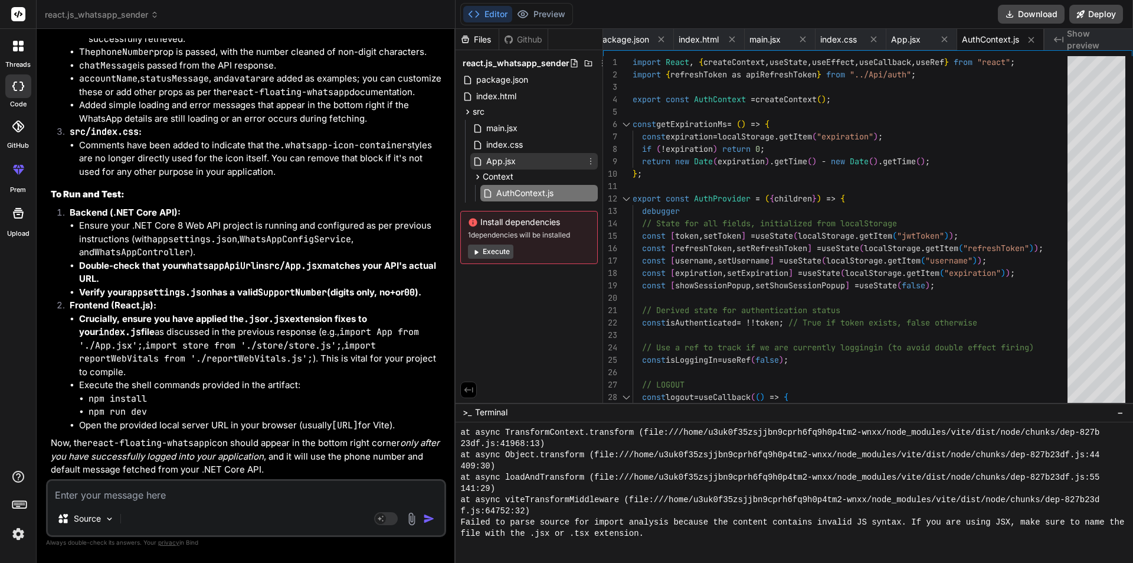
click at [508, 163] on span "App.jsx" at bounding box center [501, 161] width 32 height 14
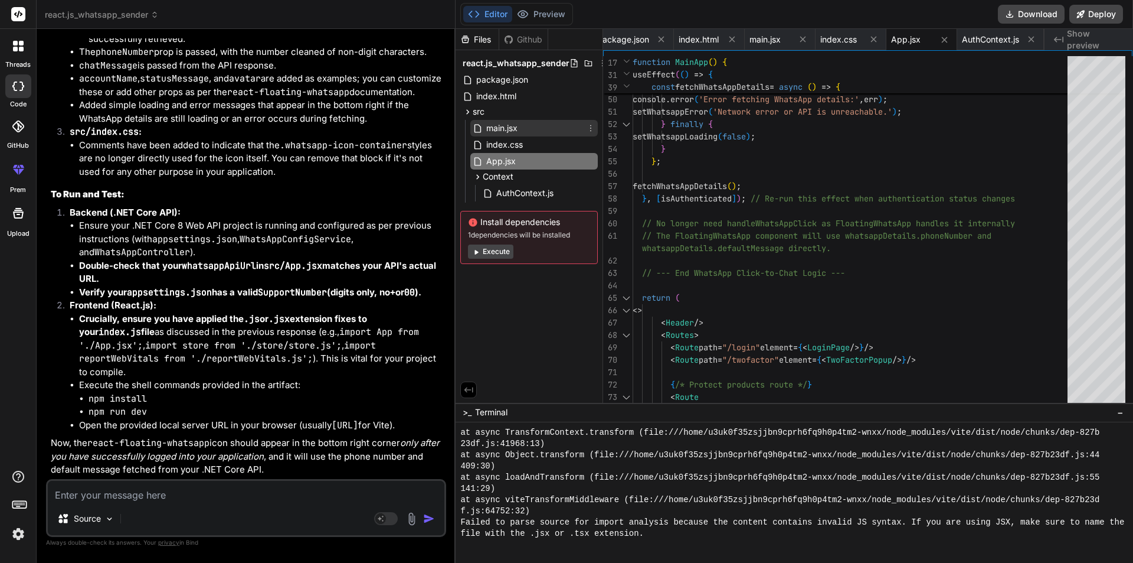
click at [494, 121] on span "main.jsx" at bounding box center [502, 128] width 34 height 14
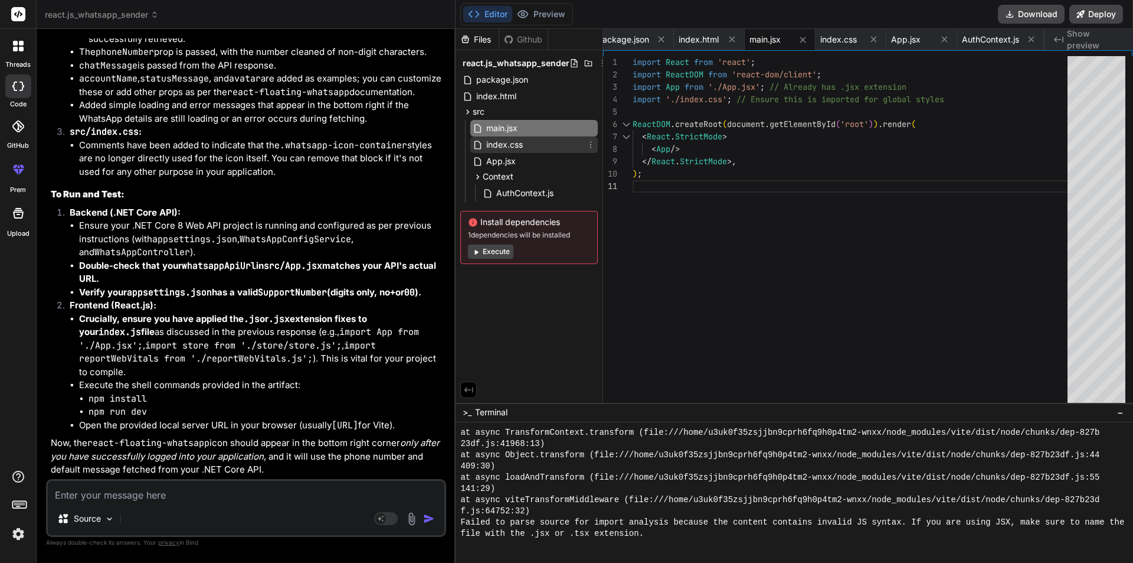
click at [496, 144] on span "index.css" at bounding box center [504, 145] width 39 height 14
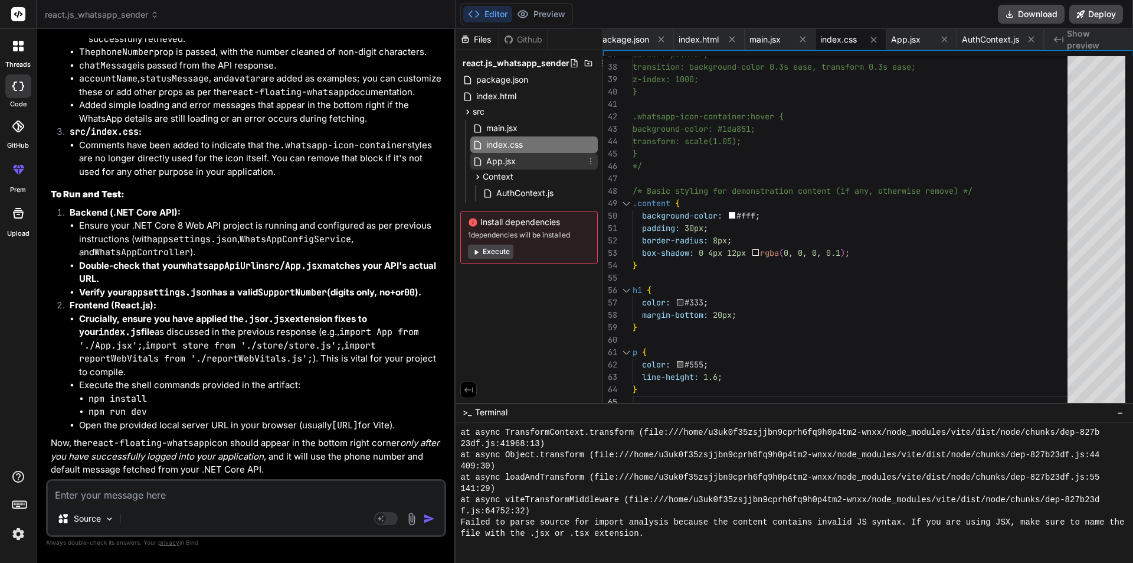
click at [508, 161] on span "App.jsx" at bounding box center [501, 161] width 32 height 14
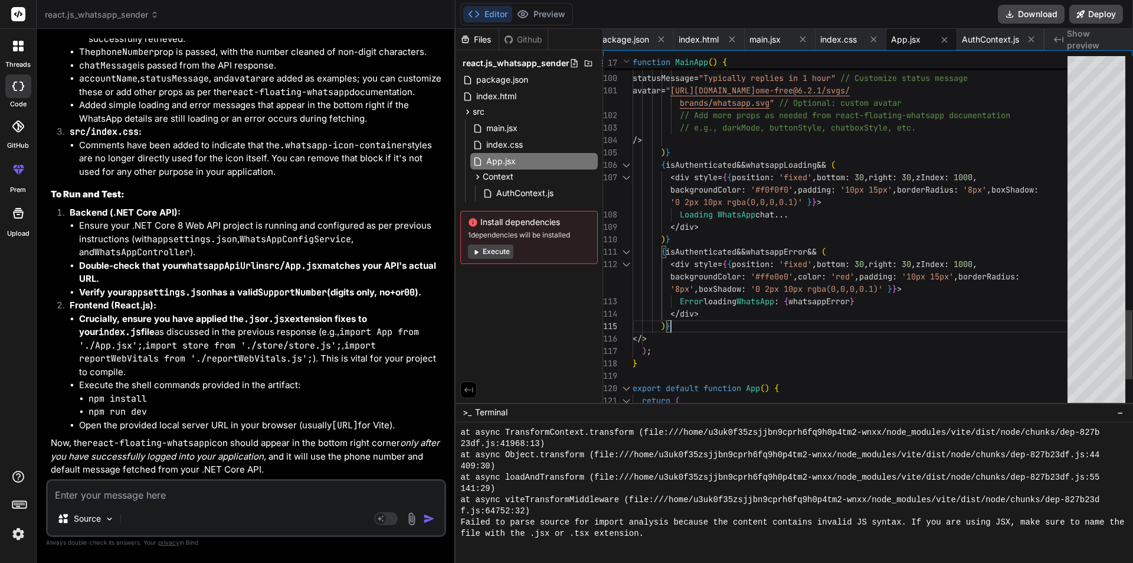
scroll to position [0, 0]
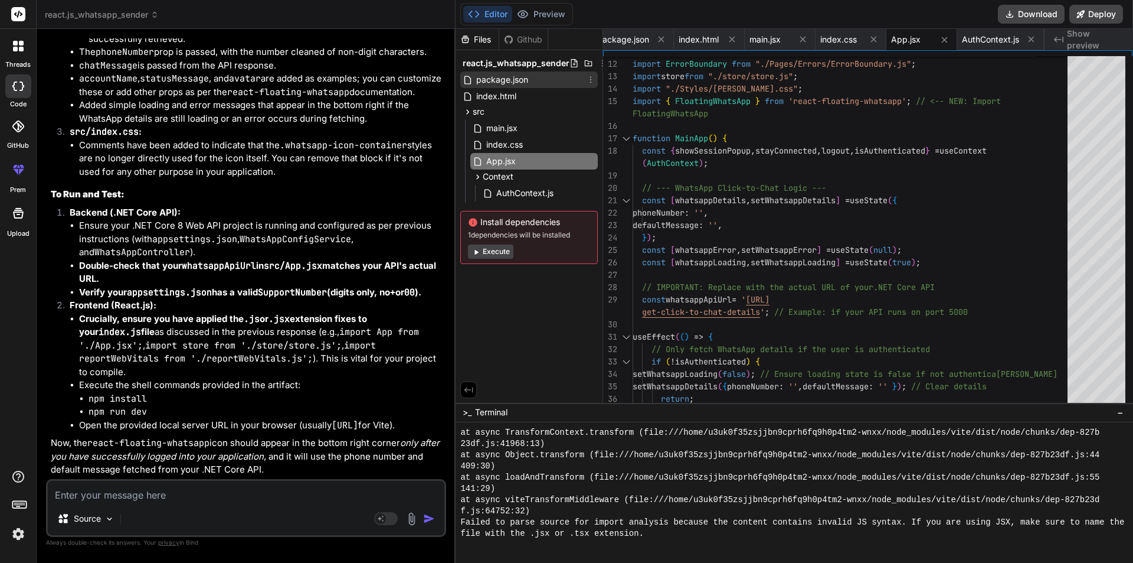
click at [492, 78] on span "package.json" at bounding box center [502, 80] width 54 height 14
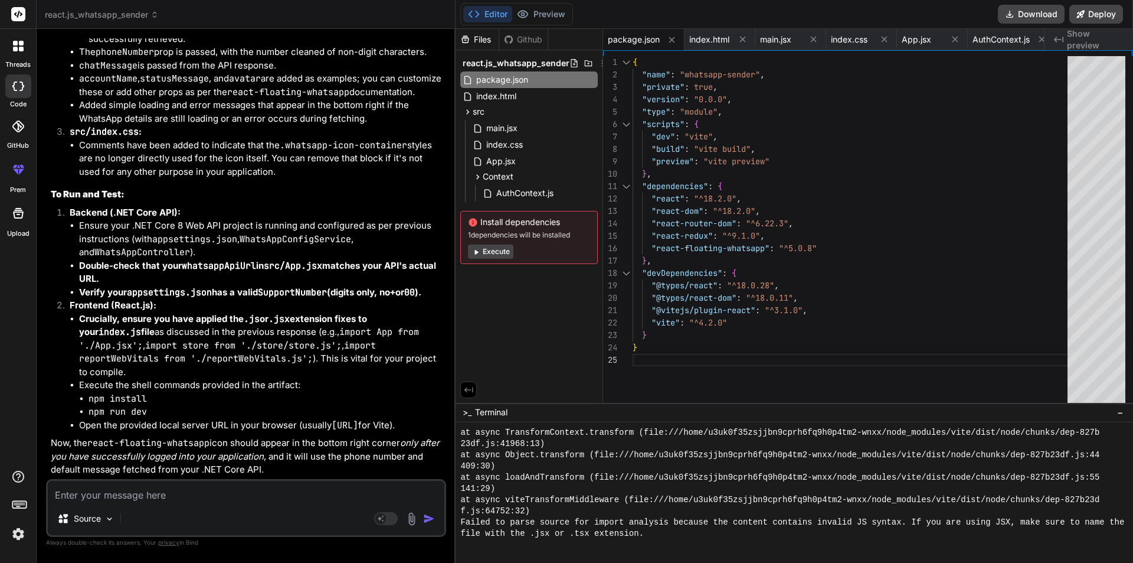
click at [678, 174] on div "} "@vitejs/plugin-react" : "^3.1.0" , "vite" : "^4.2.0" } "@types/react" : "^18…" at bounding box center [854, 232] width 442 height 352
click at [642, 74] on div "} "@vitejs/plugin-react" : "^3.1.0" , "vite" : "^4.2.0" } "@types/react" : "^18…" at bounding box center [854, 232] width 442 height 352
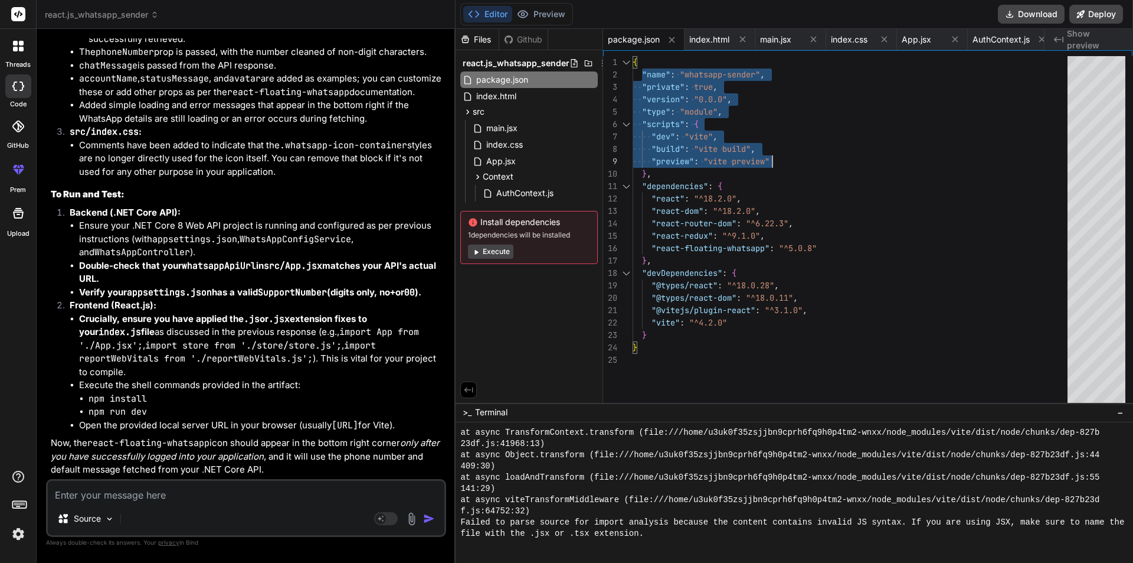
click at [796, 161] on div "} "@vitejs/plugin-react" : "^3.1.0" , "vite" : "^4.2.0" } "@types/react" : "^18…" at bounding box center [854, 232] width 442 height 352
click at [243, 498] on textarea at bounding box center [246, 491] width 397 height 21
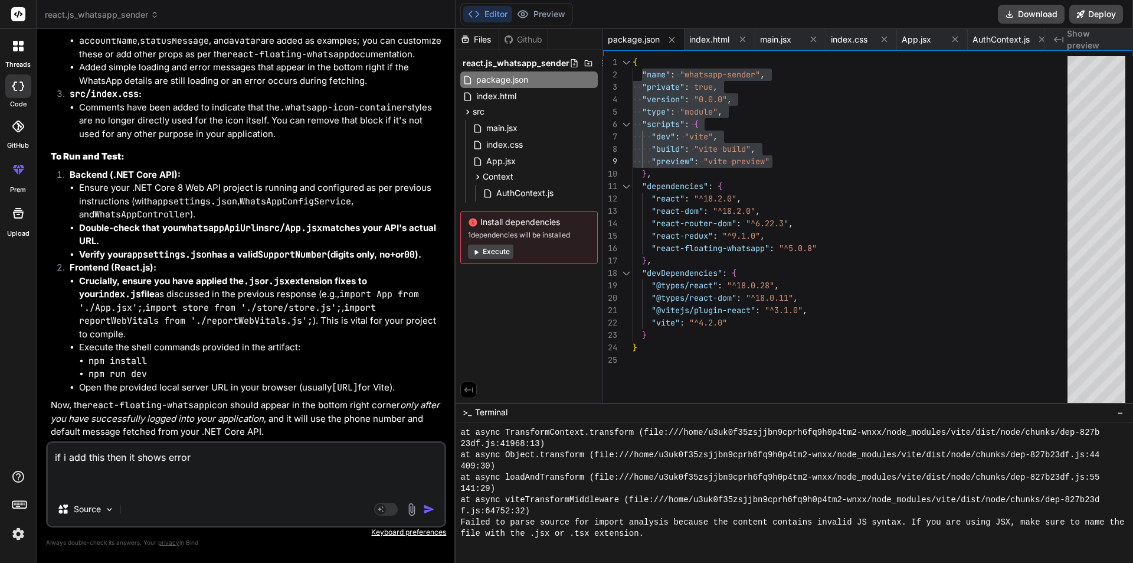
paste textarea ""name": "whatsapp-sender", "private": true, "version": "0.0.0", "type": "module…"
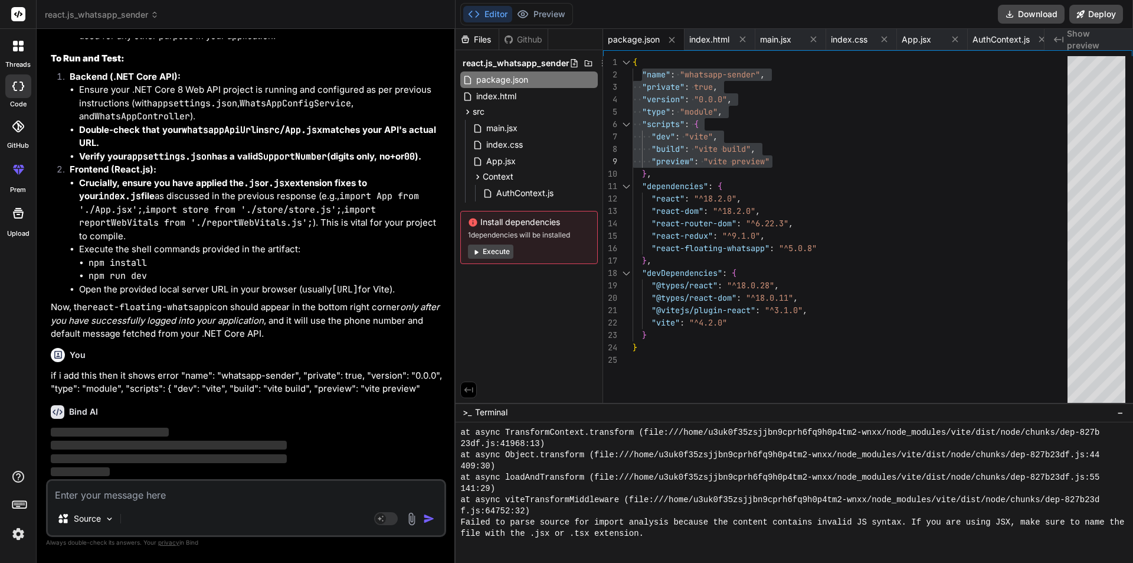
scroll to position [18414, 0]
click at [445, 557] on div "You hi Bind AI Hello! How can I help you [DATE]? I'm an expert AI assistant and…" at bounding box center [246, 300] width 400 height 524
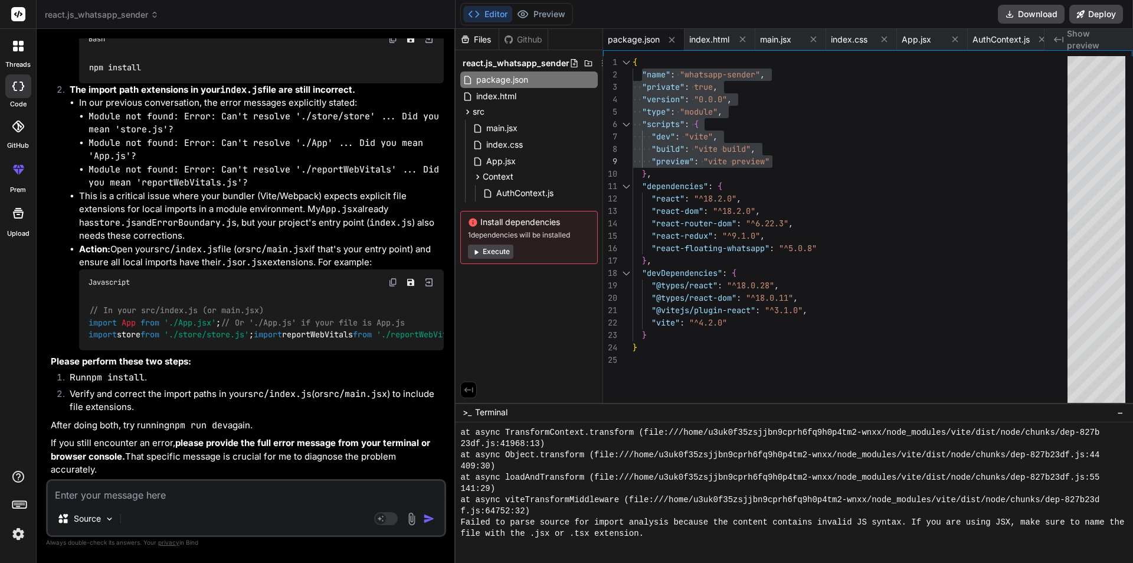
scroll to position [18776, 0]
click at [198, 496] on textarea at bounding box center [246, 491] width 397 height 21
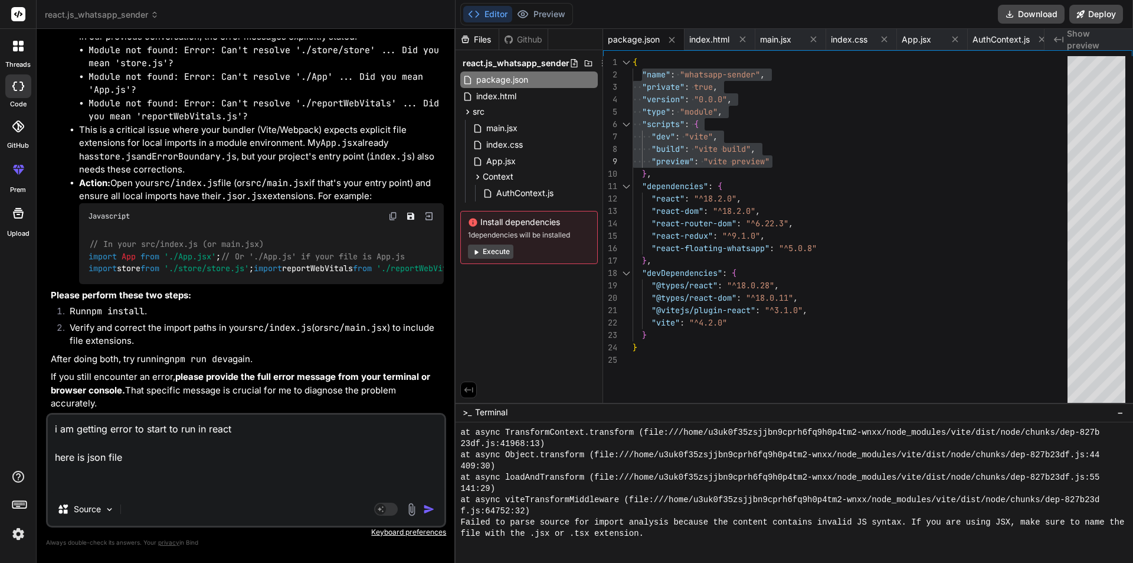
paste textarea "{ "name": "react-project-for-consume-api", "version": "0.1.0", "private": true,…"
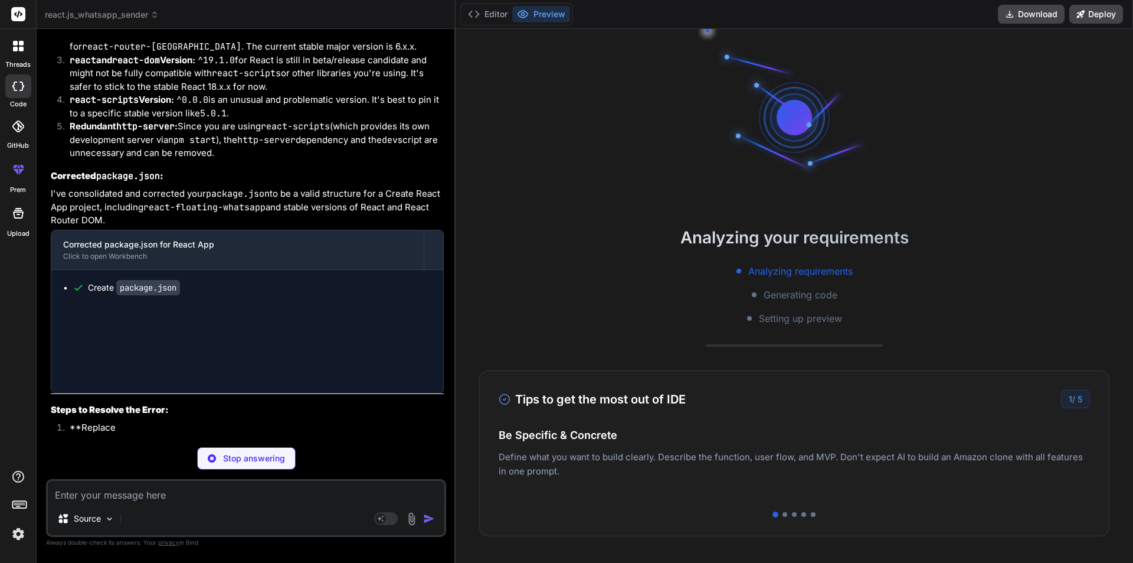
scroll to position [6977, 0]
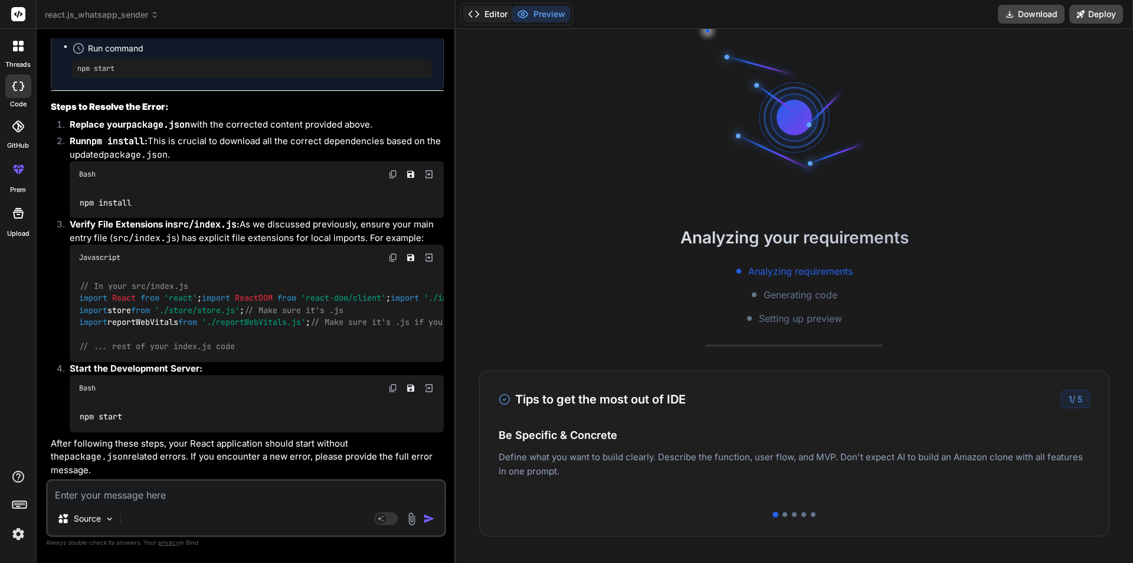
click at [501, 19] on button "Editor" at bounding box center [487, 14] width 49 height 17
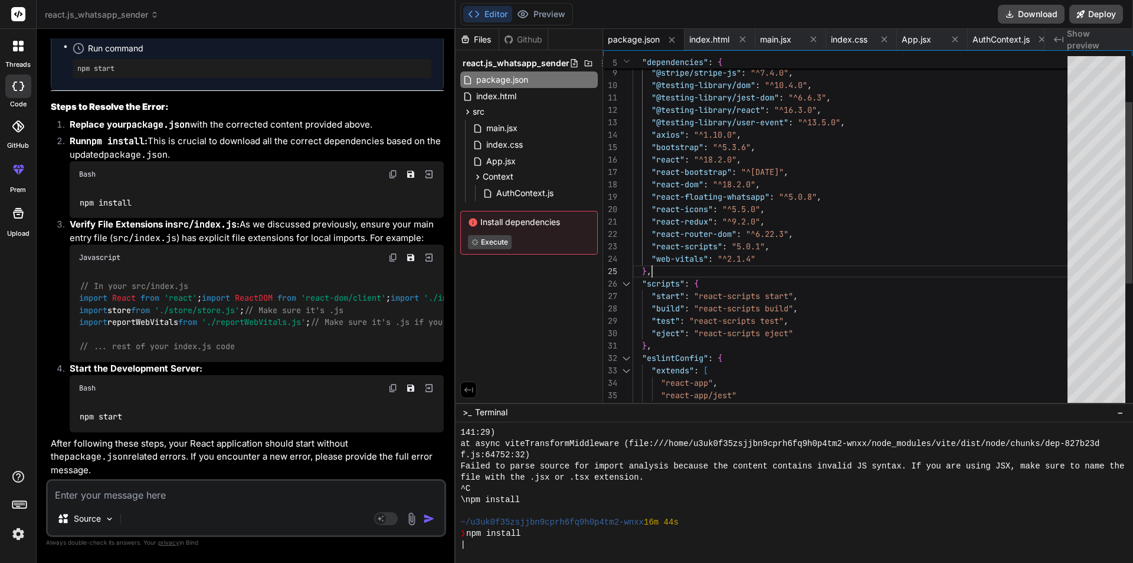
scroll to position [0, 0]
click at [694, 260] on div ""web-vitals" : "^2.1.4" } , "react-redux" : "^9.2.0" , "react-router-dom" : "^6…" at bounding box center [854, 309] width 442 height 682
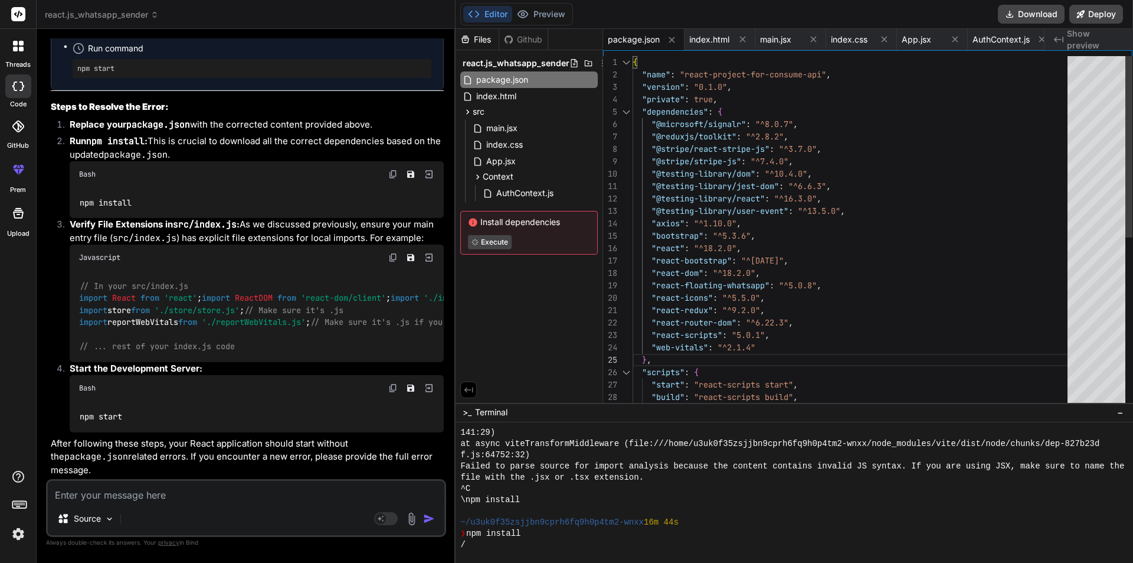
click at [688, 289] on div ""start" : "react-scripts start" , "build" : "react-scripts build" , "test" : "r…" at bounding box center [854, 397] width 442 height 682
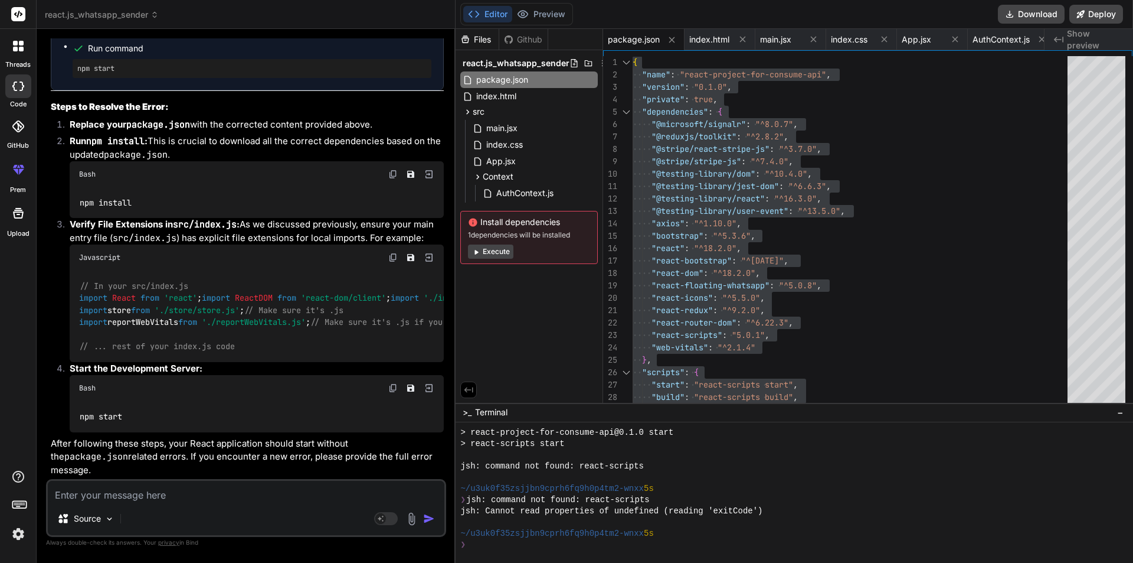
scroll to position [7717, 0]
click at [164, 496] on textarea at bounding box center [246, 491] width 397 height 21
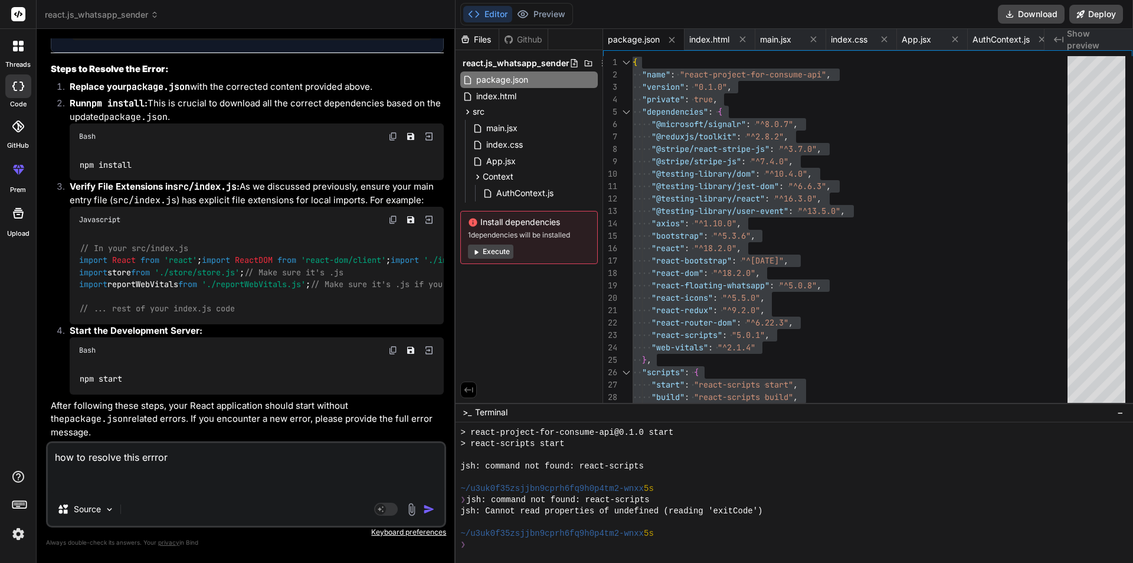
paste textarea "D:\CGRS_ReactApplication\react-project-for-consume-api>npm start > react-projec…"
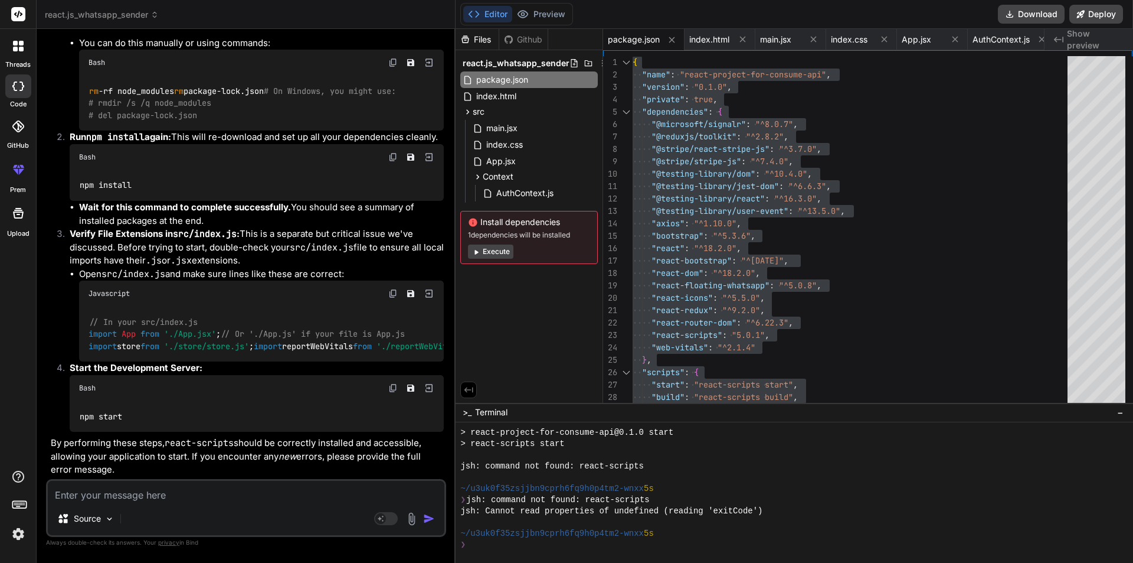
scroll to position [20735, 0]
click at [395, 67] on img at bounding box center [392, 62] width 9 height 9
drag, startPoint x: 89, startPoint y: 288, endPoint x: 192, endPoint y: 286, distance: 103.3
click at [192, 130] on div "rm -rf node_modules rm package-lock.json # On Windows, you might use: # rmdir /…" at bounding box center [261, 103] width 365 height 55
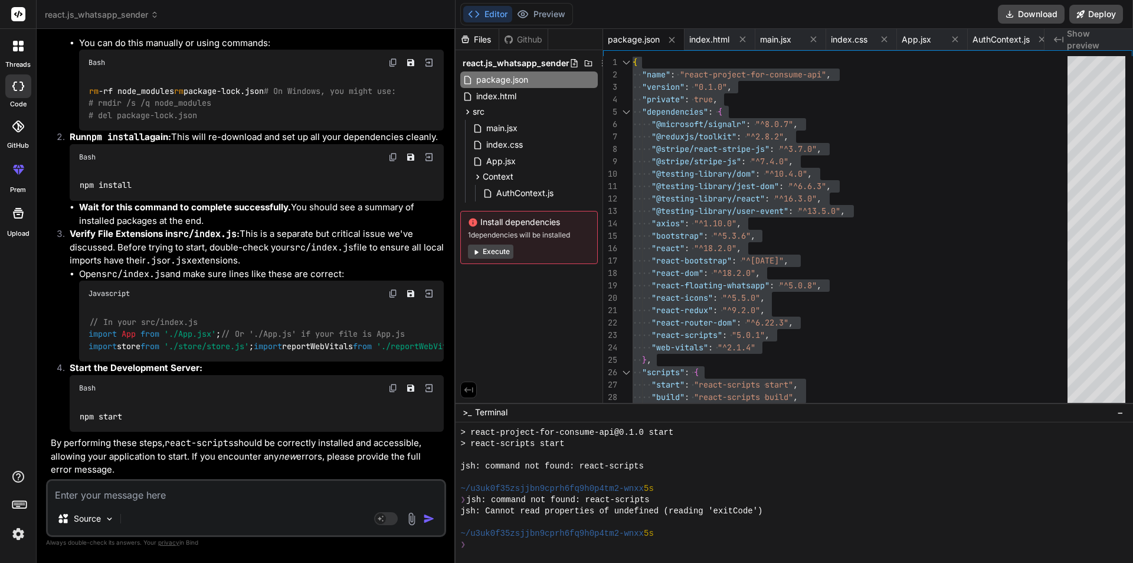
copy code "rm -rf node_modules"
click at [87, 130] on div "rm -rf node_modules rm package-lock.json # On Windows, you might use: # rmdir /…" at bounding box center [261, 103] width 365 height 55
drag, startPoint x: 87, startPoint y: 300, endPoint x: 191, endPoint y: 302, distance: 103.3
click at [191, 130] on div "rm -rf node_modules rm package-lock.json # On Windows, you might use: # rmdir /…" at bounding box center [261, 103] width 365 height 55
copy code "rm package-lock.json"
